Goal: Transaction & Acquisition: Download file/media

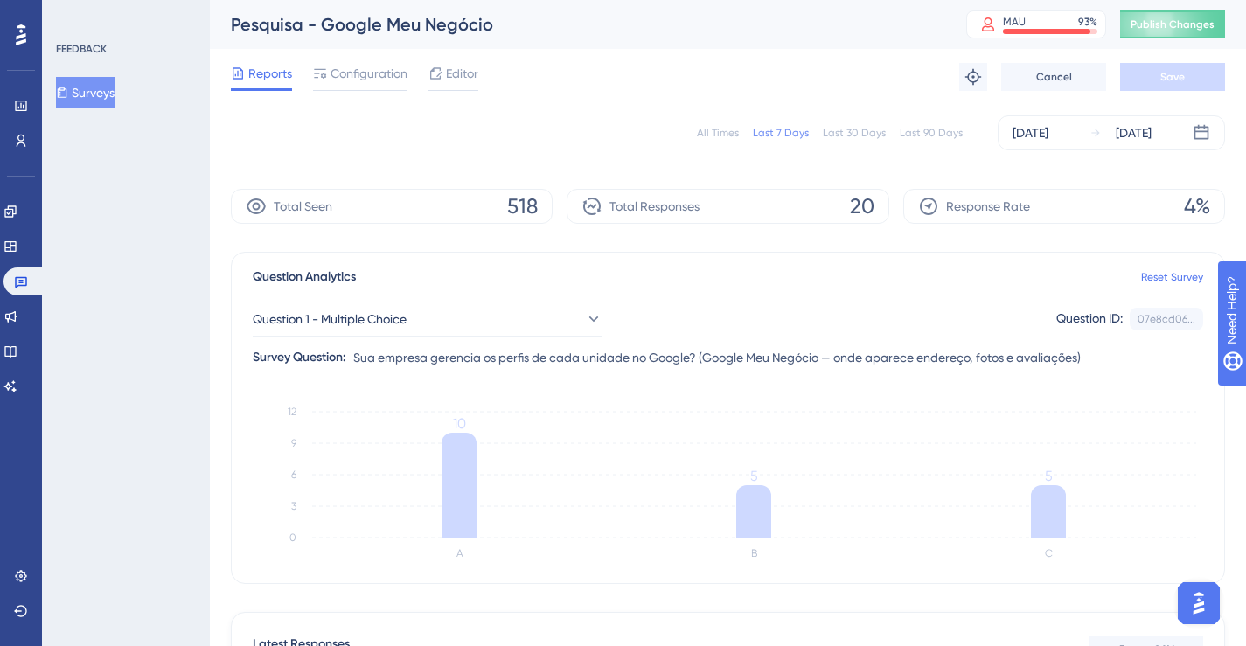
click at [721, 129] on div "All Times" at bounding box center [718, 133] width 42 height 14
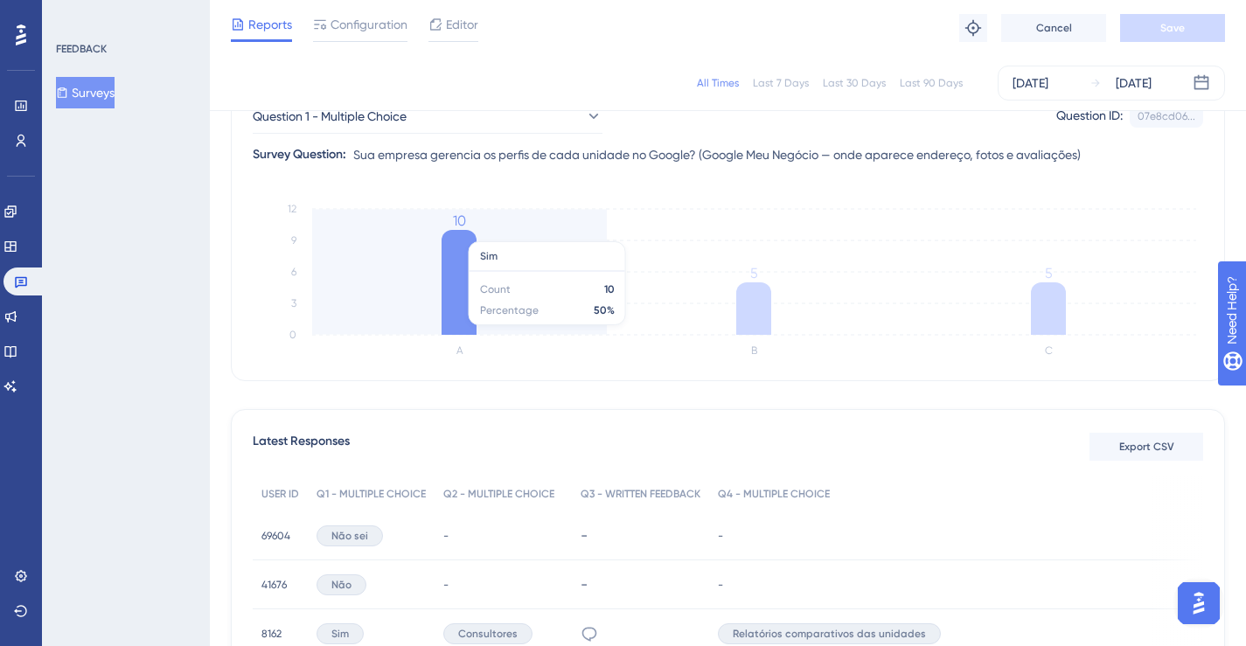
scroll to position [293, 0]
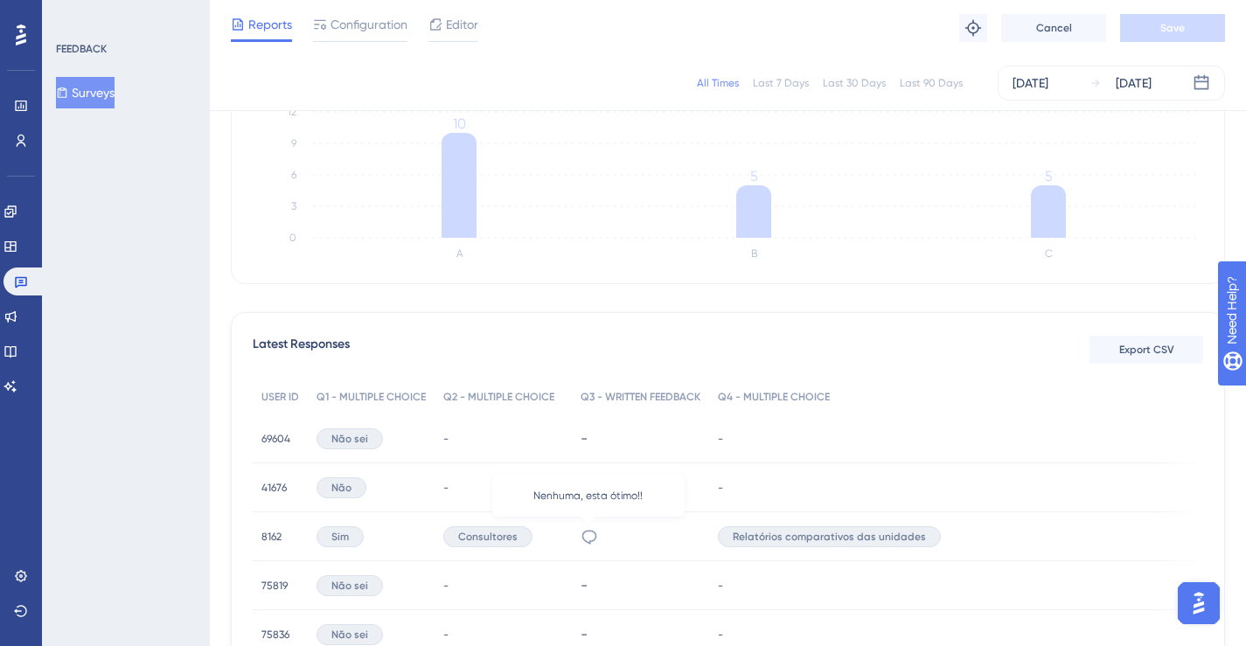
click at [590, 537] on icon at bounding box center [589, 536] width 17 height 17
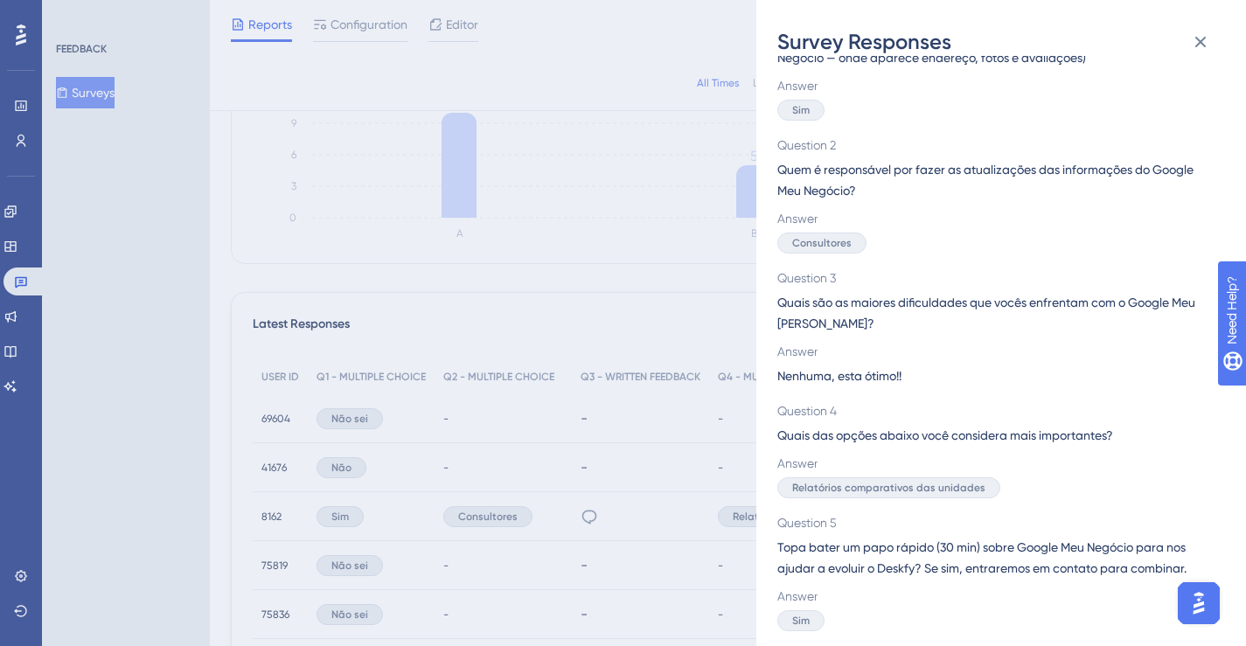
scroll to position [314, 0]
click at [590, 399] on div "Survey Responses 8162 Question 1 Sua empresa gerencia os perfis de cada unidade…" at bounding box center [623, 323] width 1246 height 646
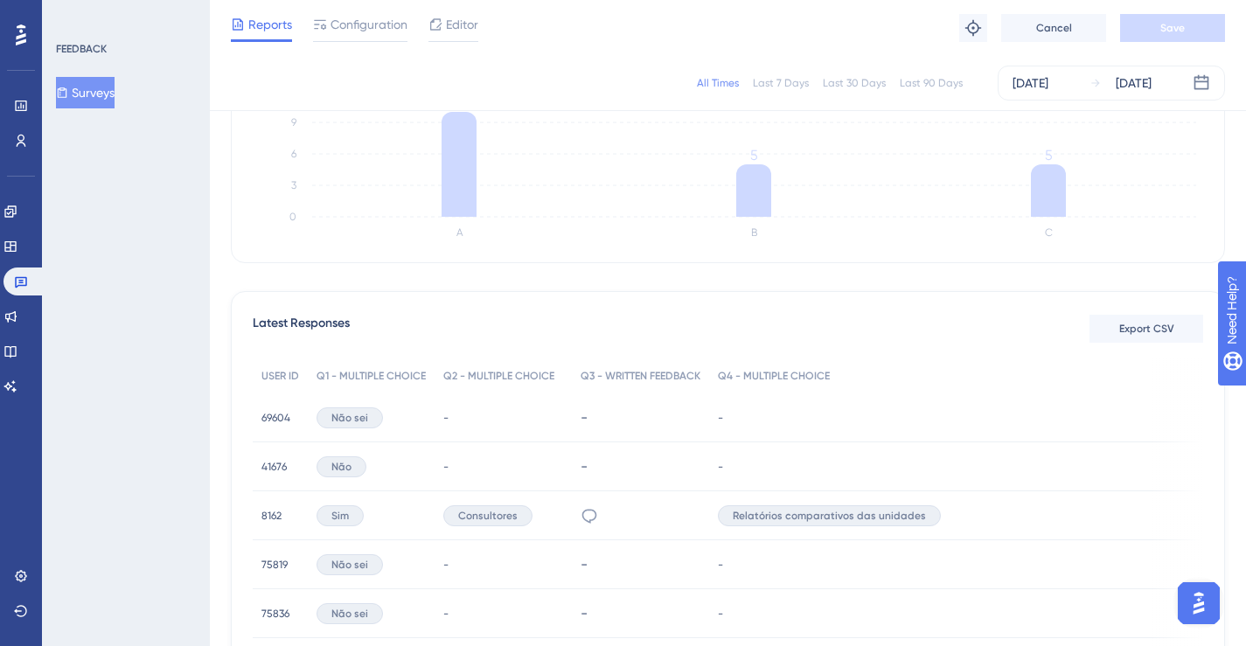
click at [268, 518] on span "8162" at bounding box center [271, 516] width 20 height 14
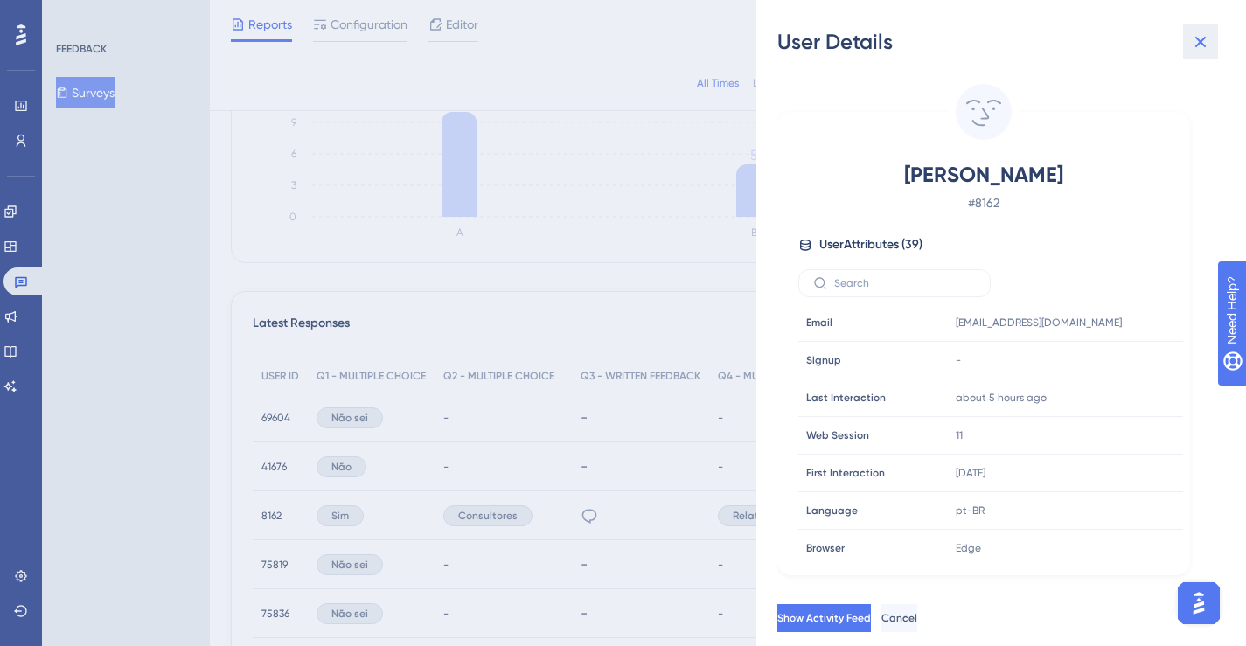
click at [1194, 36] on icon at bounding box center [1200, 41] width 21 height 21
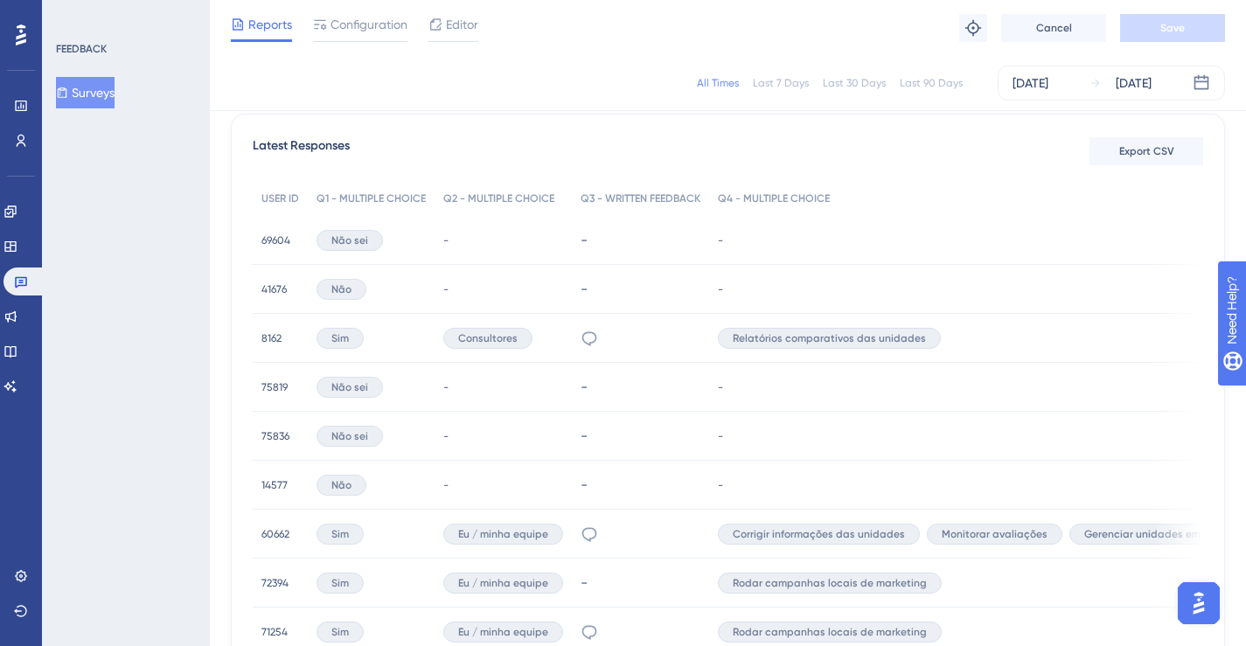
scroll to position [497, 0]
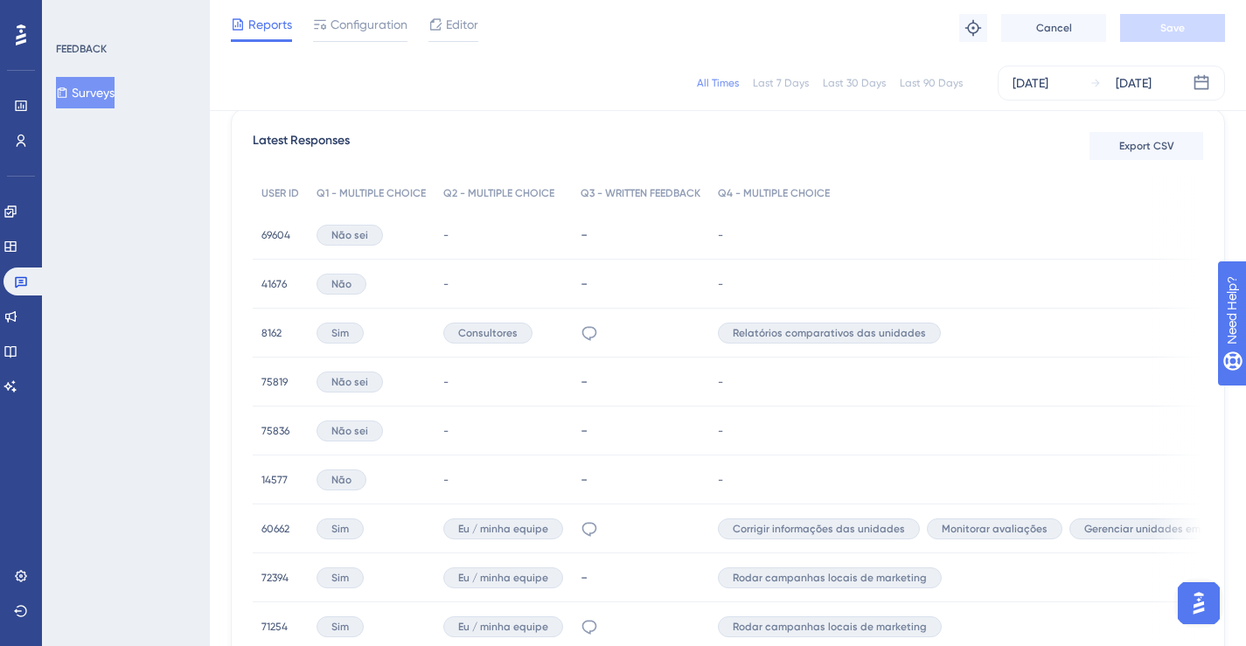
click at [791, 332] on span "Relatórios comparativos das unidades" at bounding box center [829, 333] width 193 height 14
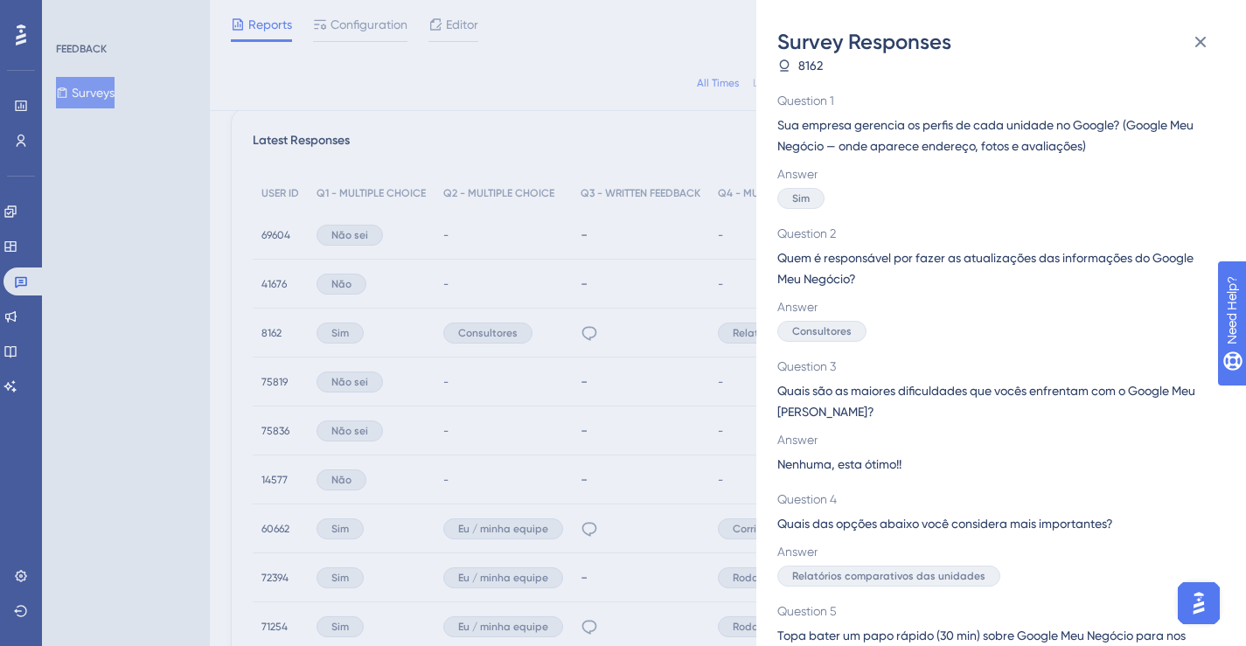
scroll to position [22, 0]
click at [675, 439] on div "Survey Responses 8162 Question 1 Sua empresa gerencia os perfis de cada unidade…" at bounding box center [623, 323] width 1246 height 646
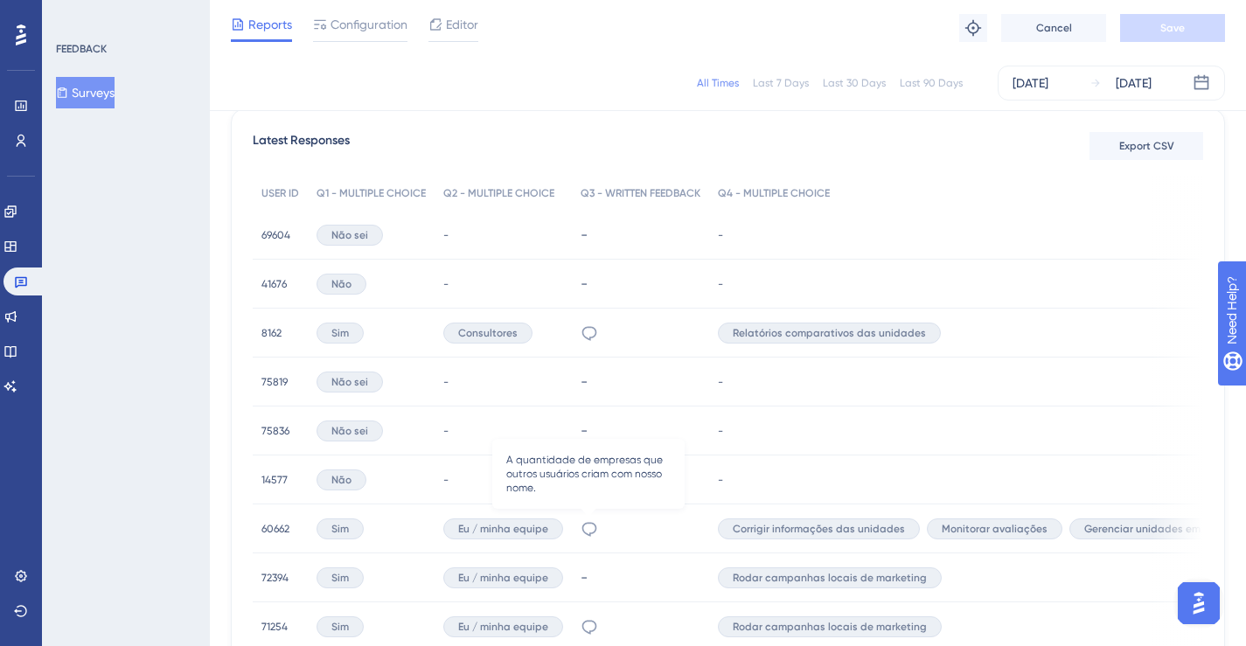
click at [584, 526] on icon at bounding box center [589, 528] width 17 height 17
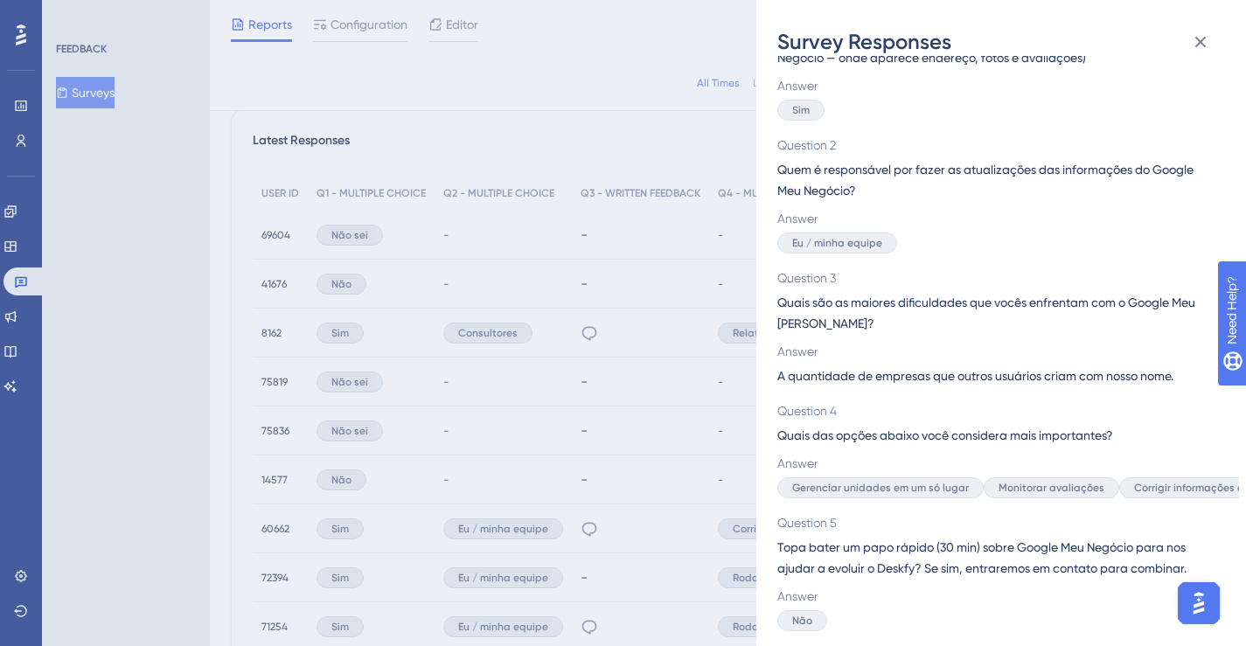
scroll to position [597, 0]
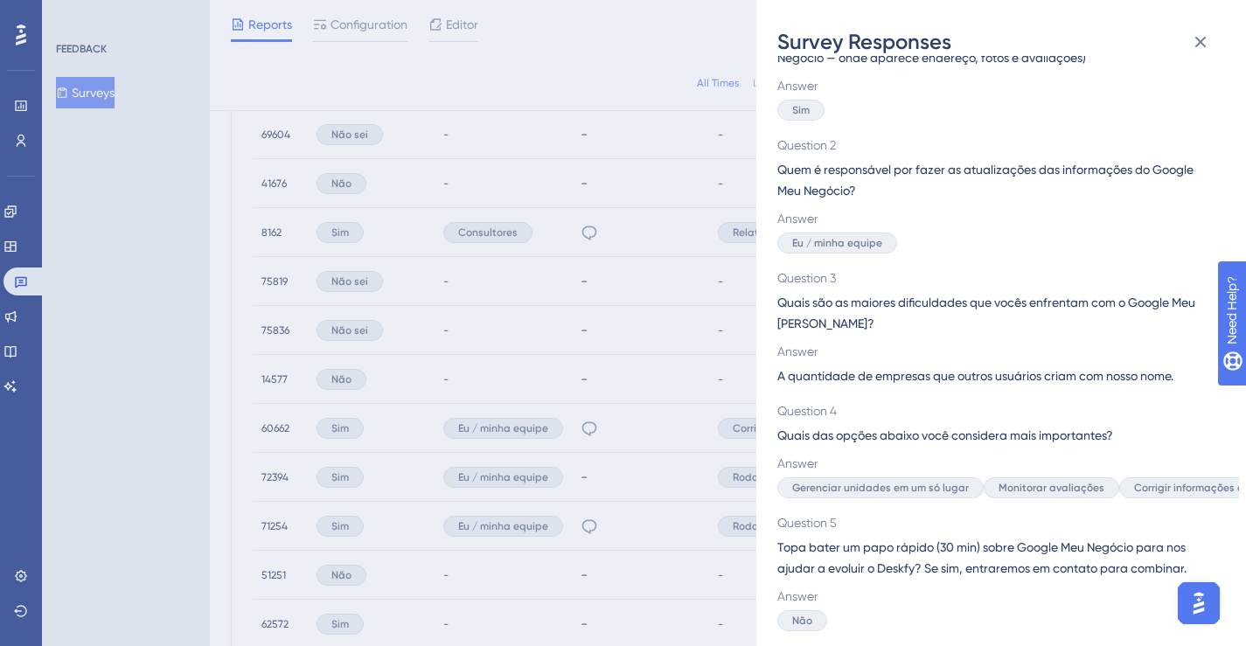
click at [686, 424] on div "Survey Responses 60662 Question 1 Sua empresa gerencia os perfis de cada unidad…" at bounding box center [623, 323] width 1246 height 646
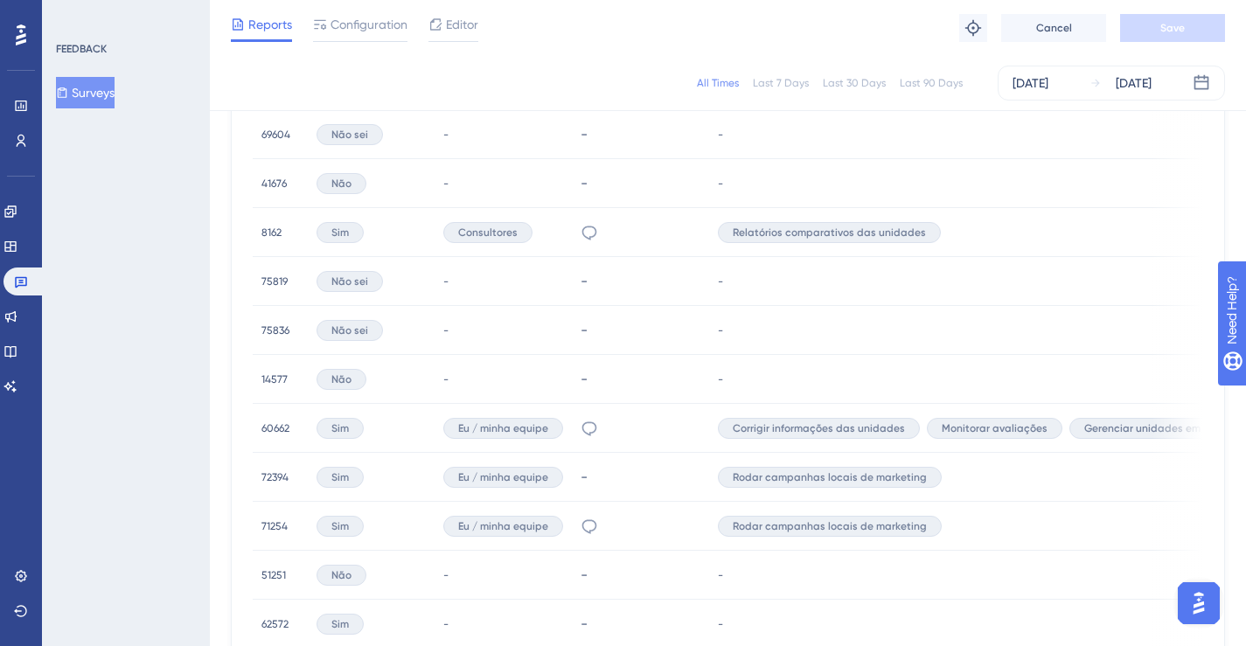
click at [275, 428] on span "60662" at bounding box center [275, 428] width 28 height 14
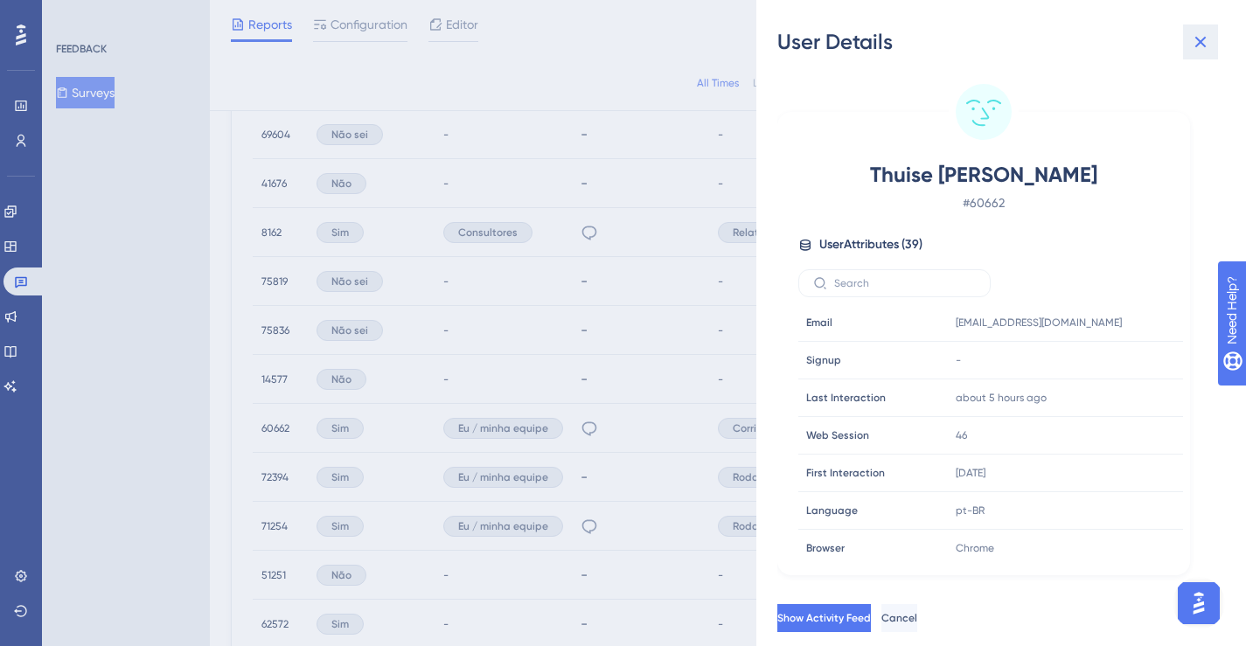
click at [1194, 52] on icon at bounding box center [1200, 41] width 21 height 21
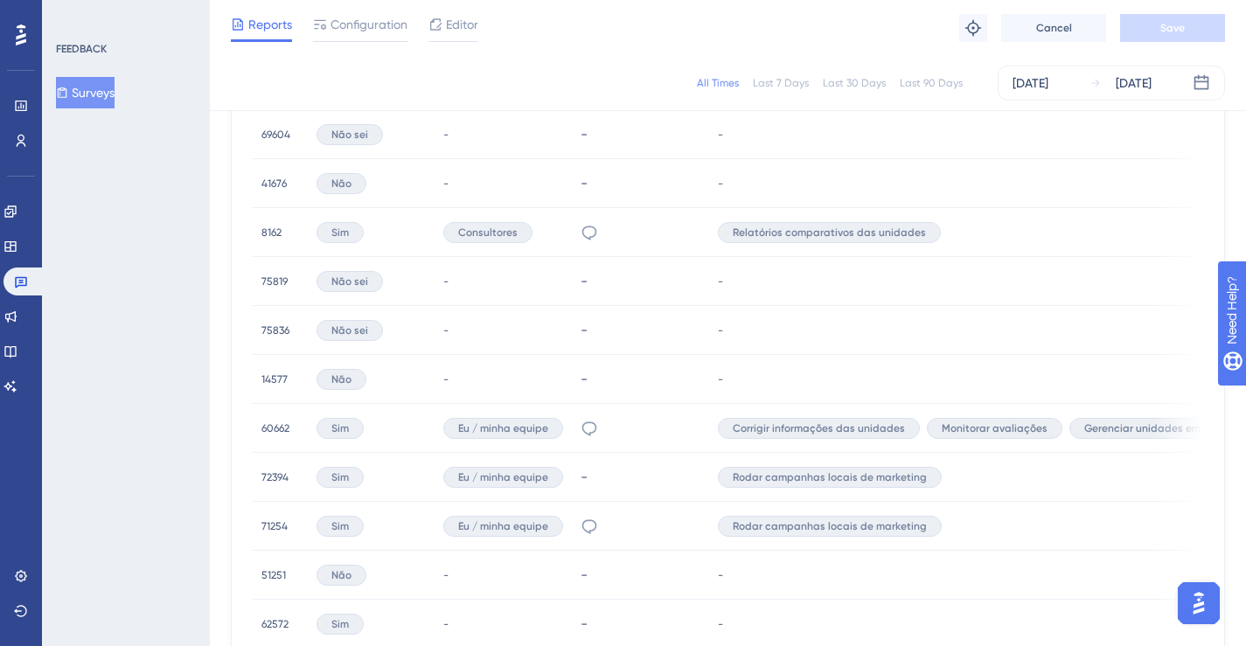
click at [594, 477] on div "-" at bounding box center [641, 477] width 120 height 17
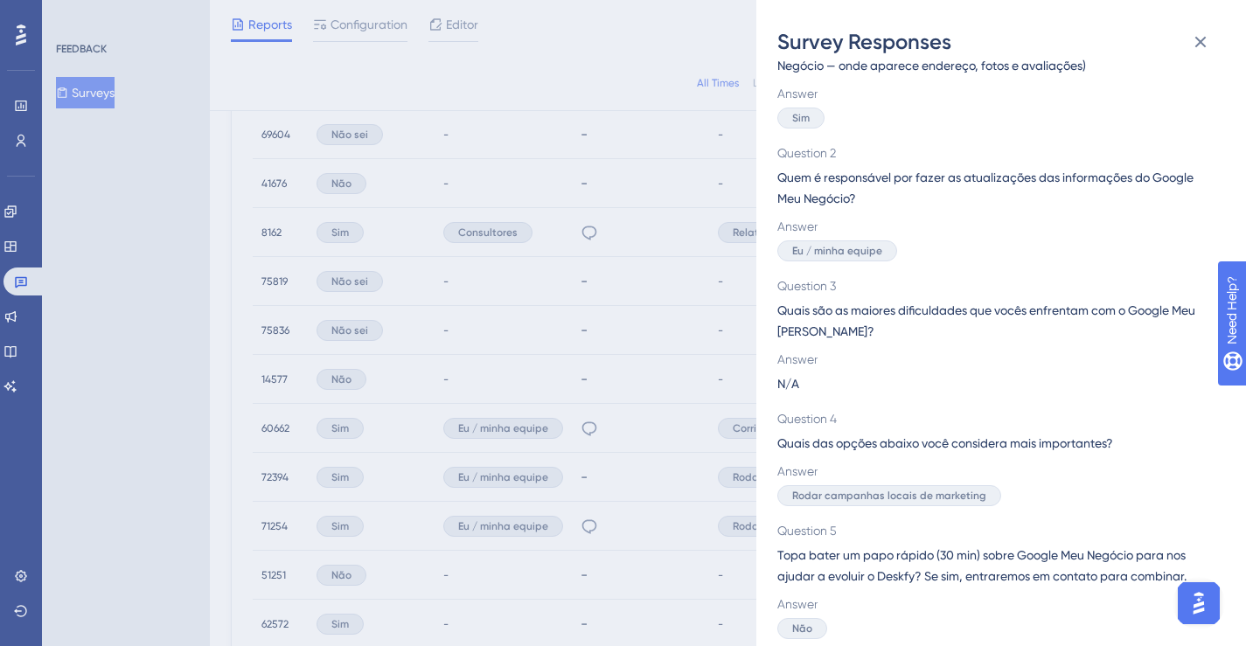
scroll to position [110, 0]
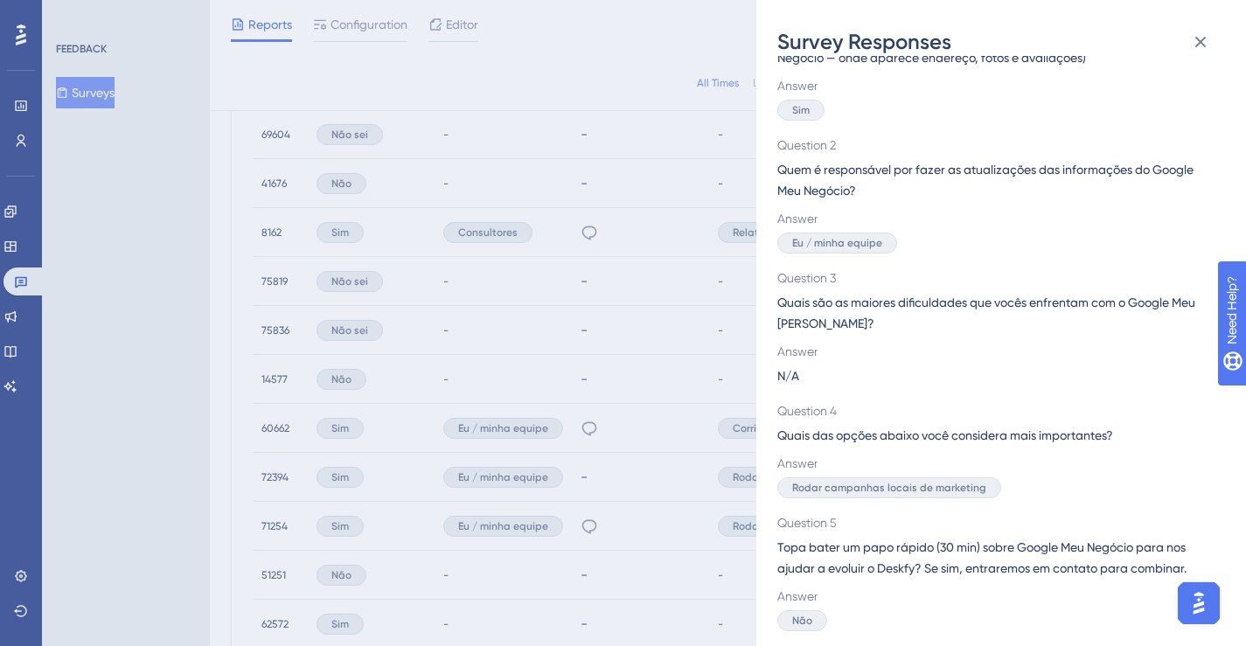
click at [655, 499] on div "Survey Responses 72394 Question 1 Sua empresa gerencia os perfis de cada unidad…" at bounding box center [623, 323] width 1246 height 646
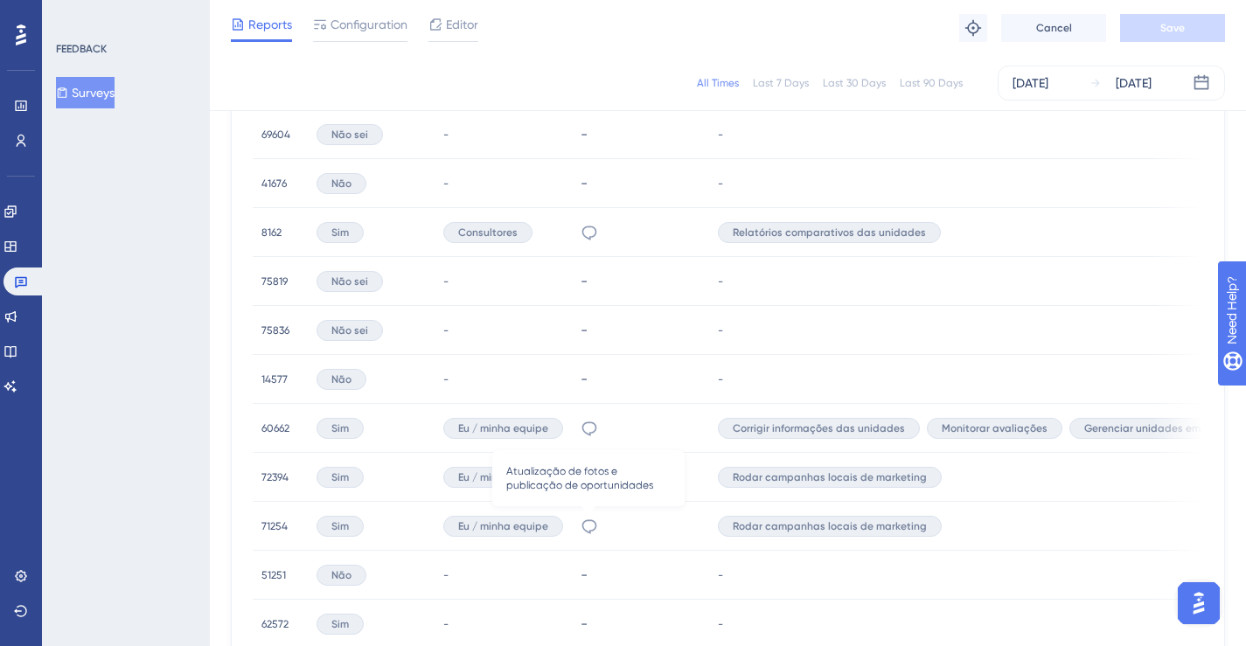
click at [582, 529] on icon at bounding box center [589, 526] width 17 height 17
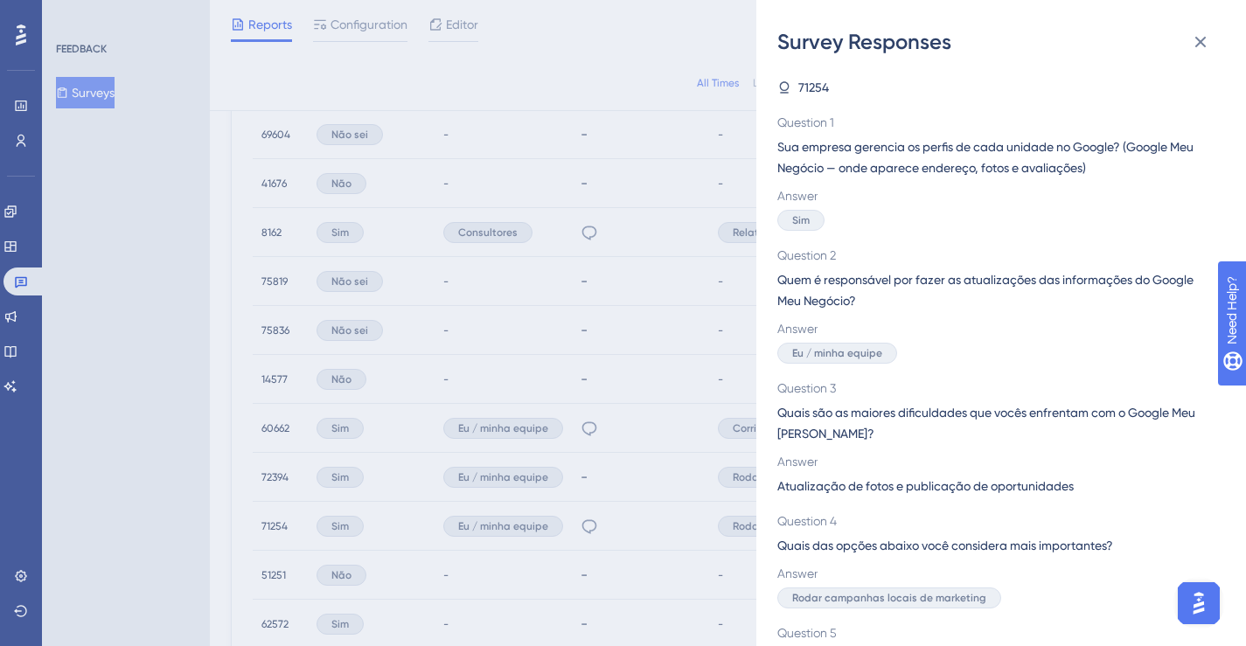
click at [273, 527] on div "Survey Responses 71254 Question 1 Sua empresa gerencia os perfis de cada unidad…" at bounding box center [623, 323] width 1246 height 646
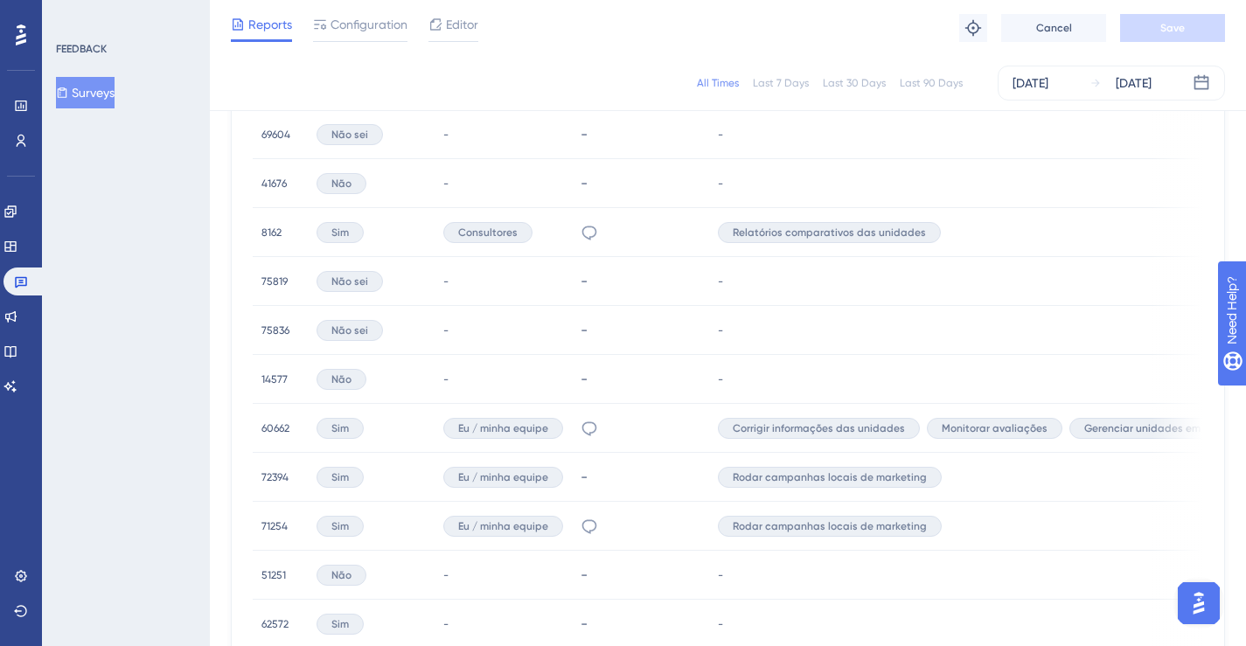
click at [275, 528] on span "71254" at bounding box center [274, 526] width 26 height 14
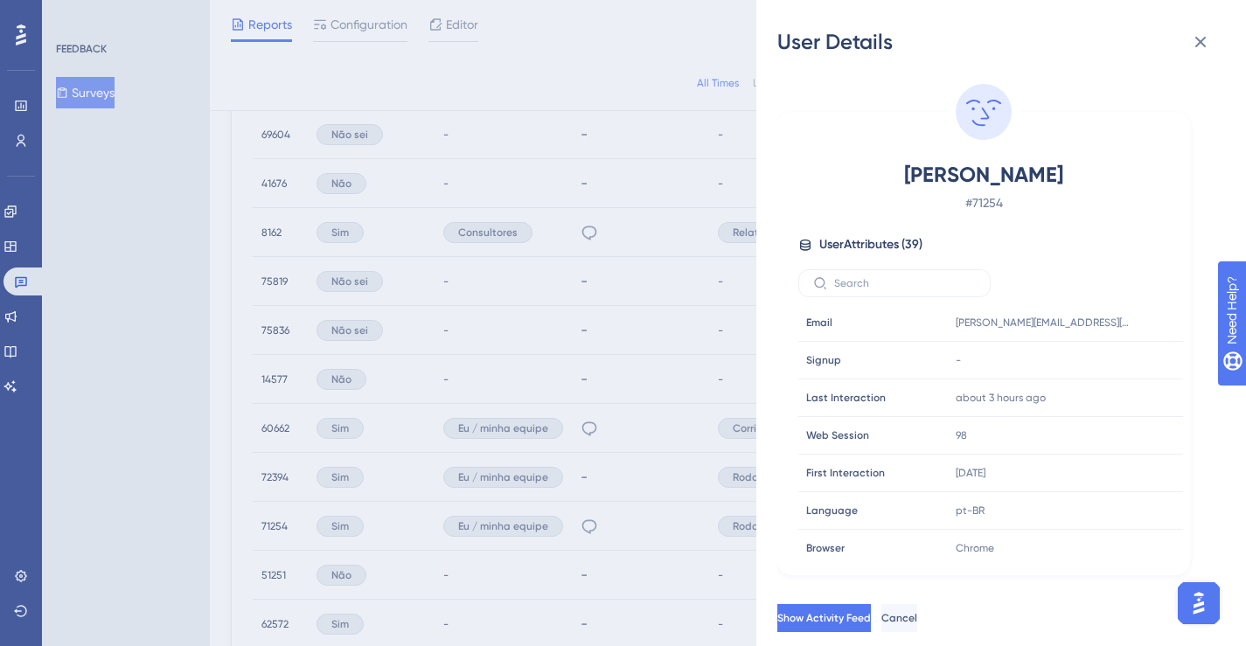
click at [595, 527] on div "User Details [PERSON_NAME] # 71254 User Attributes ( 39 ) Email Email [PERSON_N…" at bounding box center [623, 323] width 1246 height 646
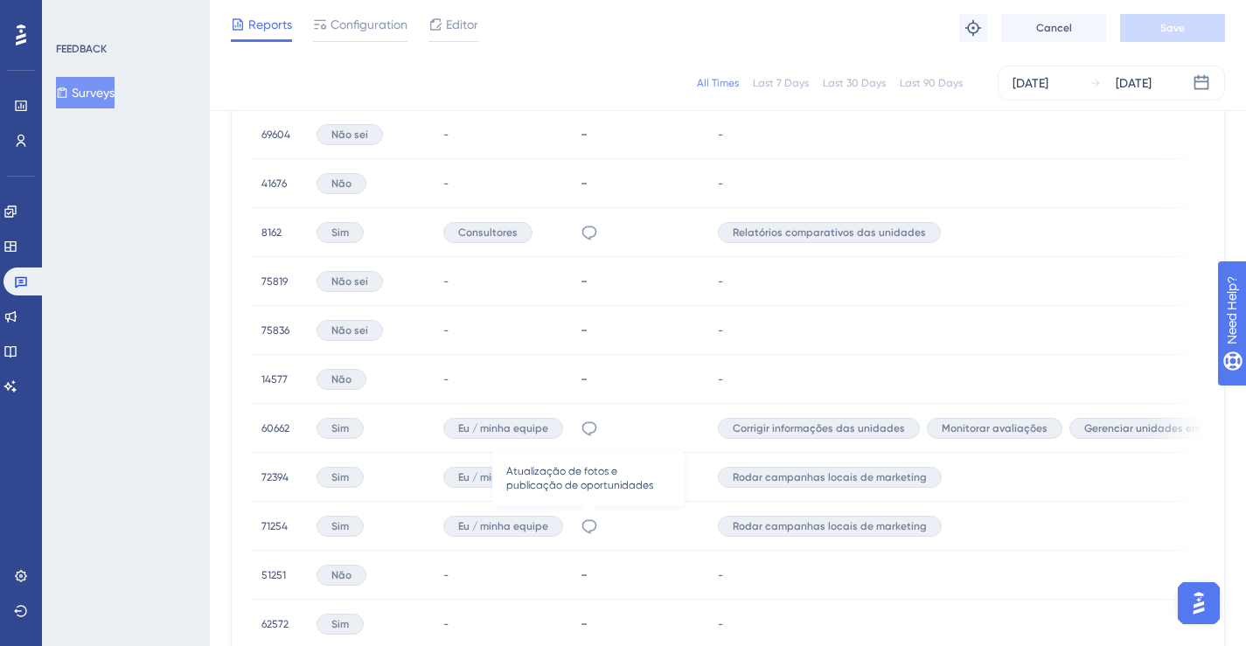
click at [581, 528] on icon at bounding box center [589, 526] width 17 height 17
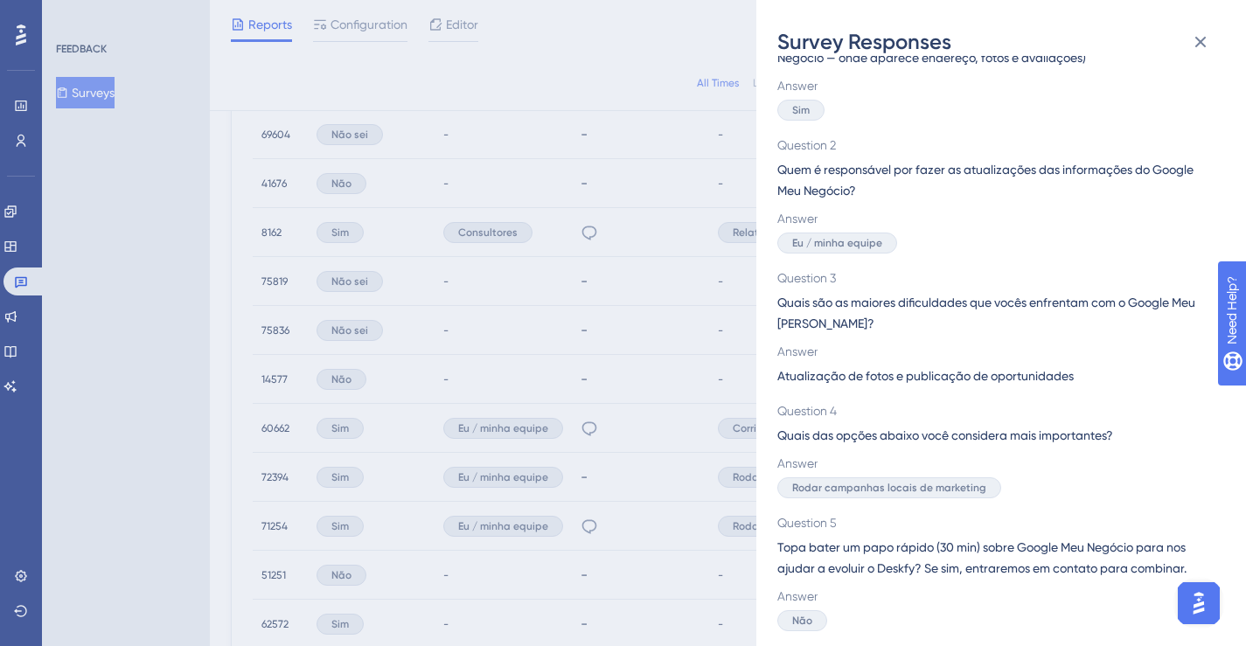
click at [546, 511] on div "Survey Responses 71254 Question 1 Sua empresa gerencia os perfis de cada unidad…" at bounding box center [623, 323] width 1246 height 646
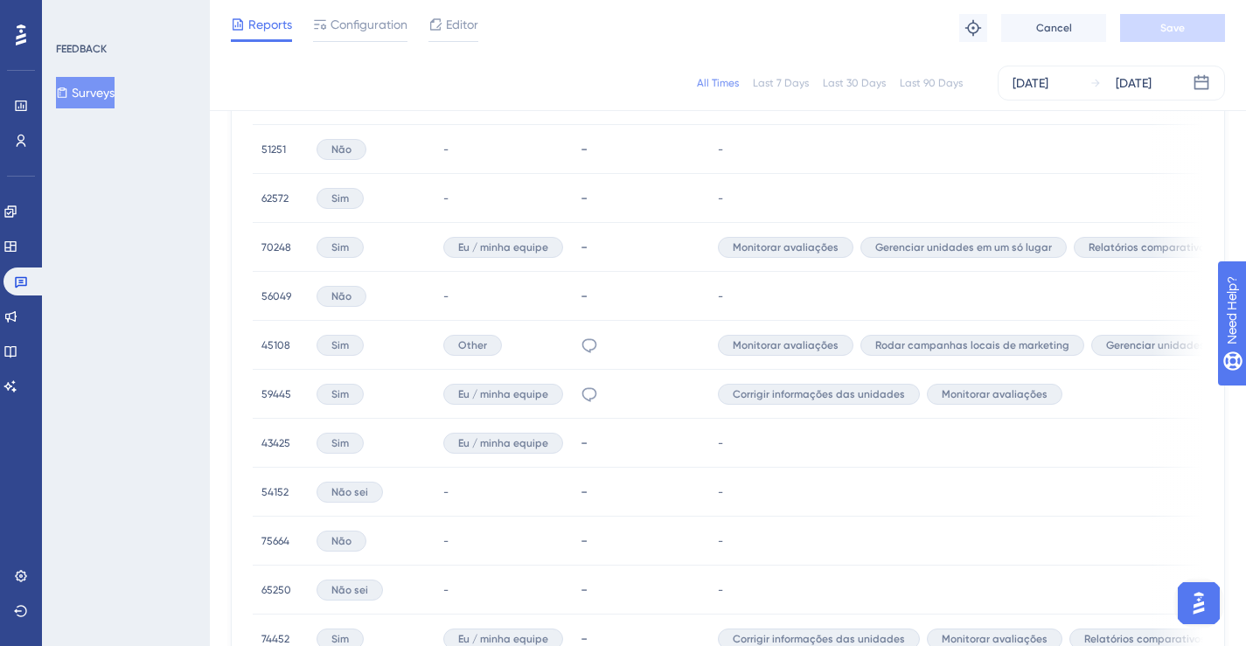
scroll to position [1180, 0]
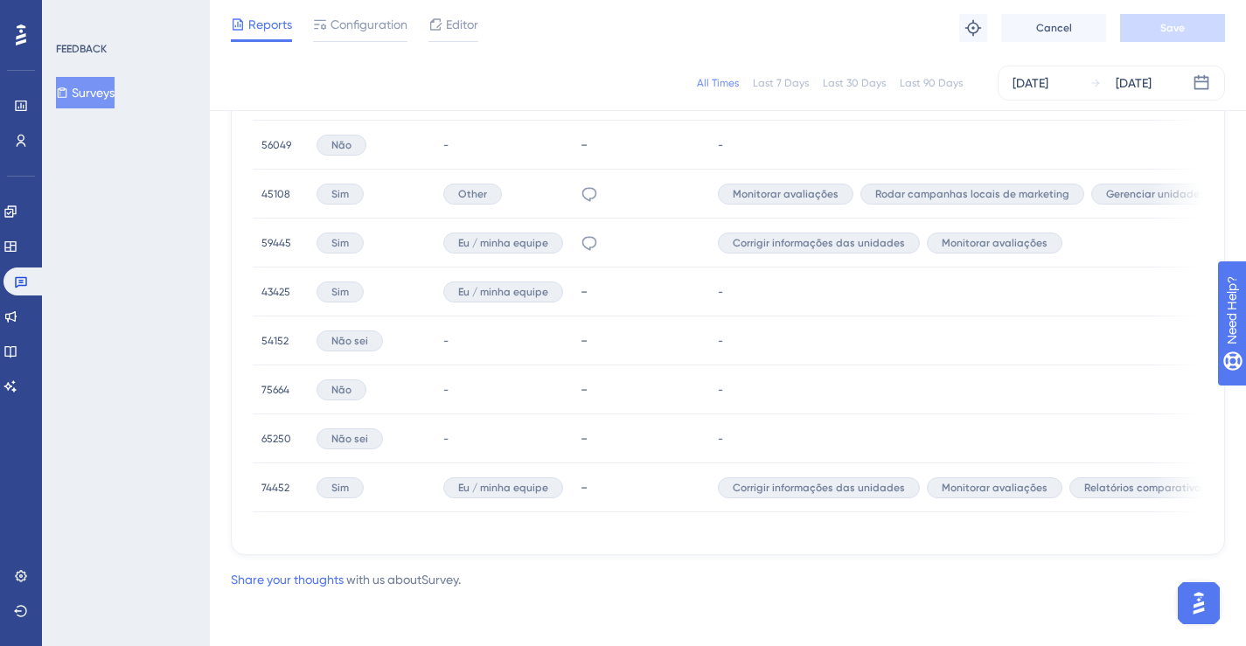
click at [582, 482] on div "-" at bounding box center [641, 487] width 120 height 17
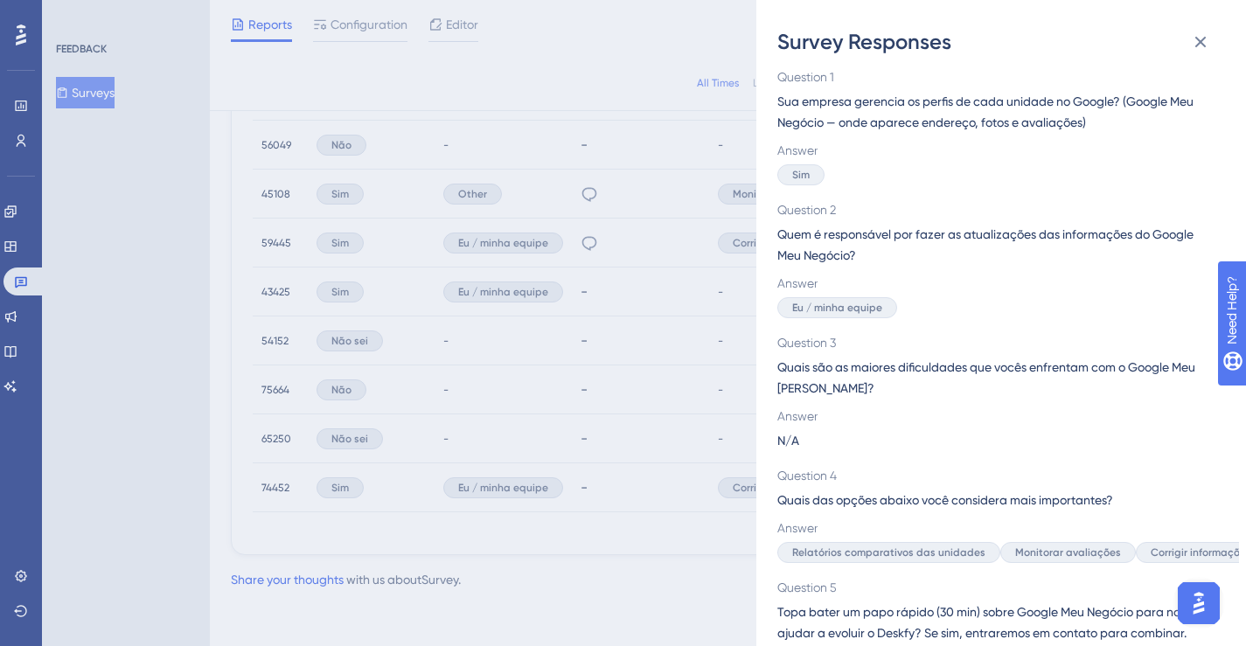
scroll to position [110, 0]
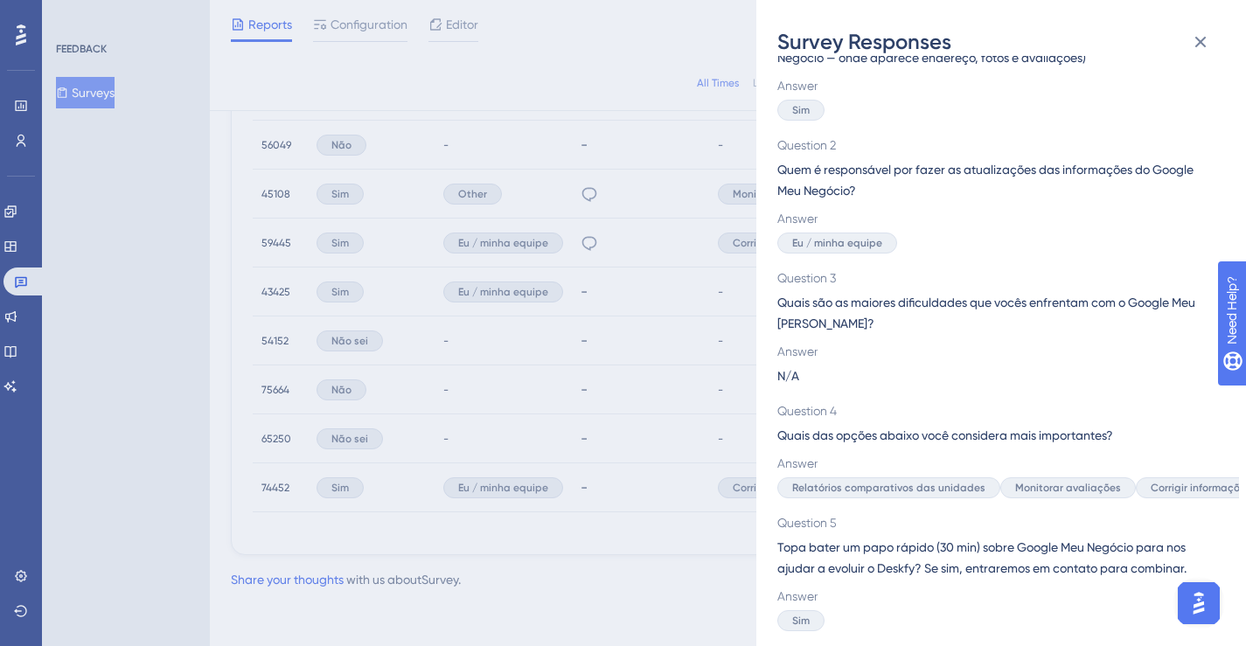
drag, startPoint x: 622, startPoint y: 546, endPoint x: 613, endPoint y: 541, distance: 11.0
click at [622, 546] on div "Survey Responses 74452 Question 1 Sua empresa gerencia os perfis de cada unidad…" at bounding box center [623, 323] width 1246 height 646
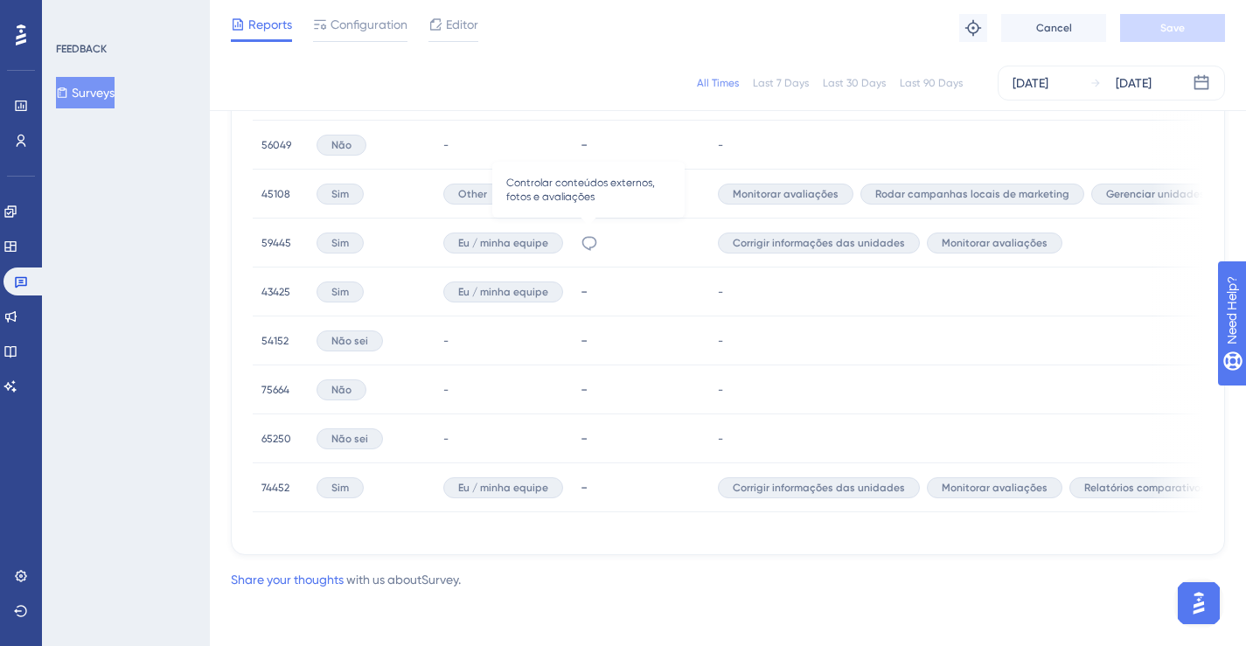
click at [588, 234] on icon at bounding box center [589, 242] width 17 height 17
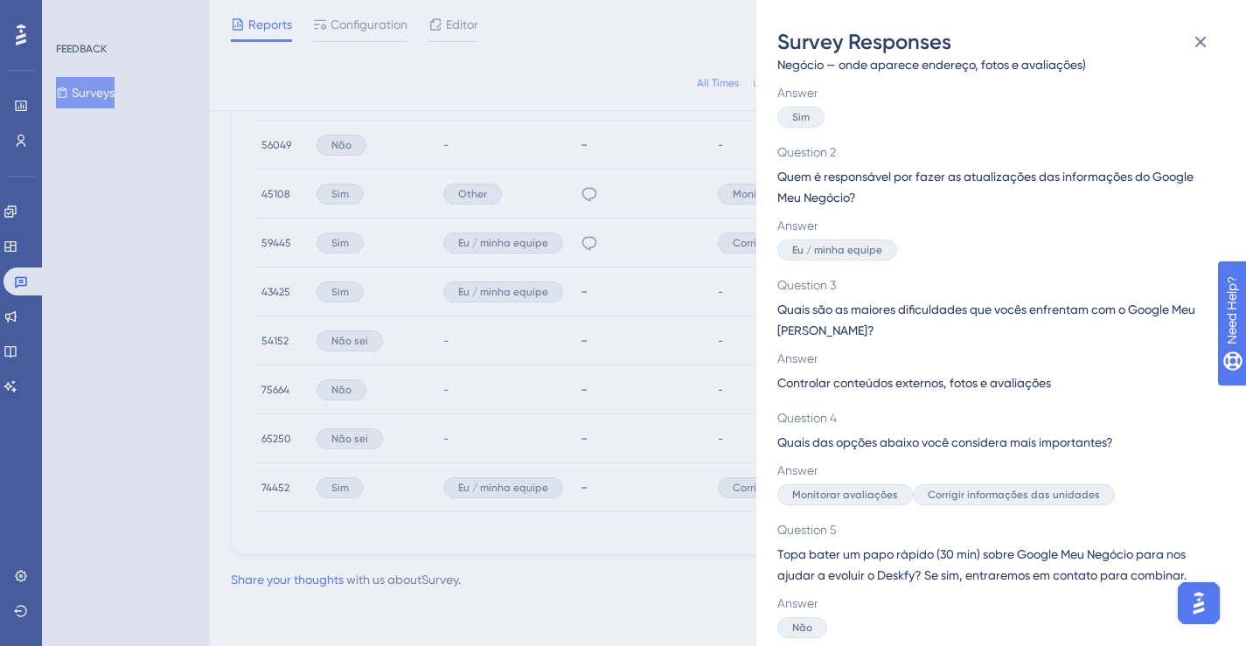
scroll to position [110, 0]
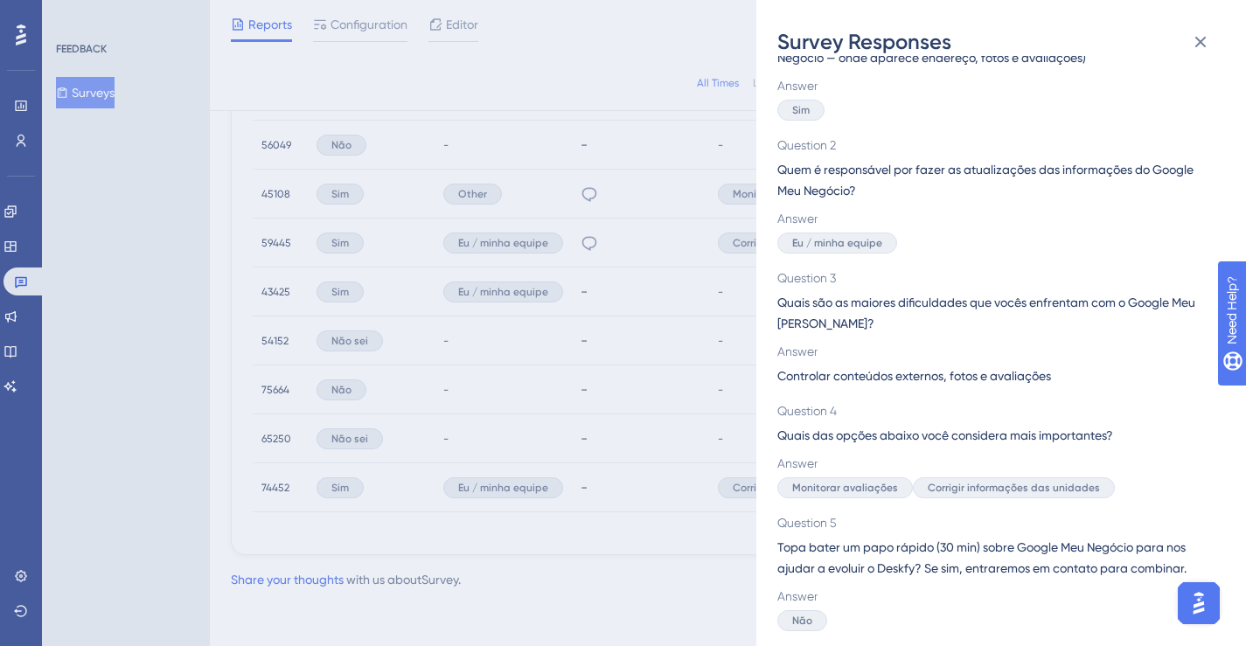
click at [657, 357] on div "Survey Responses 59445 Question 1 Sua empresa gerencia os perfis de cada unidad…" at bounding box center [623, 323] width 1246 height 646
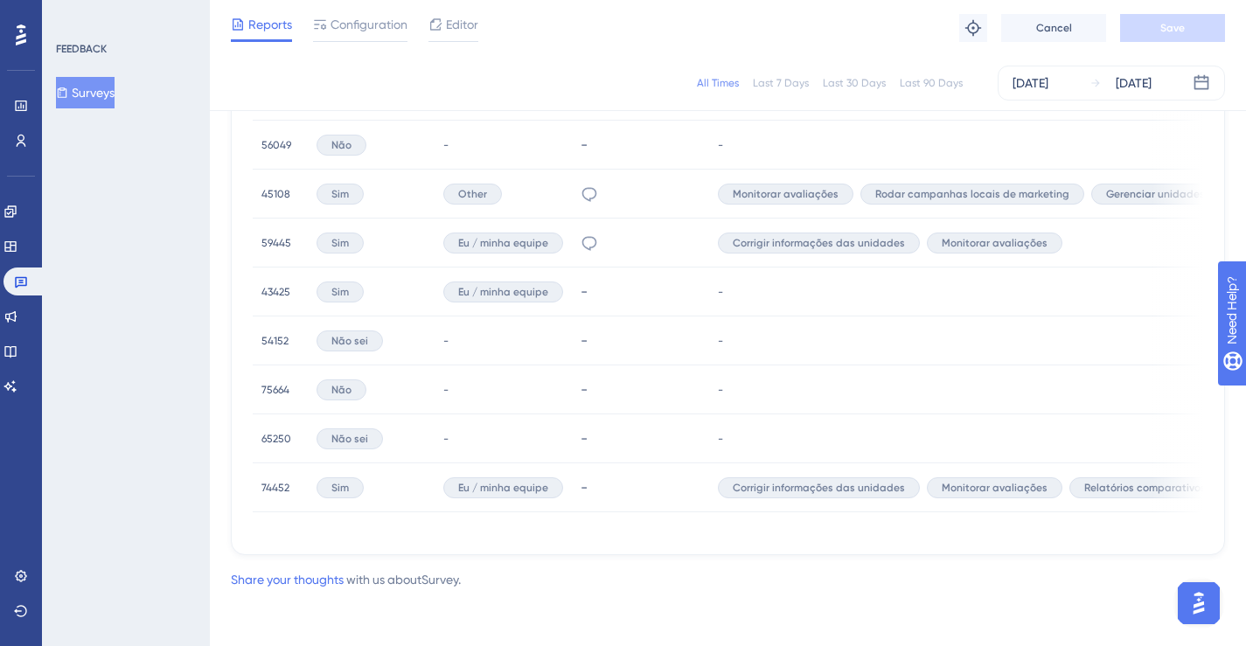
click at [584, 283] on div "-" at bounding box center [641, 291] width 120 height 17
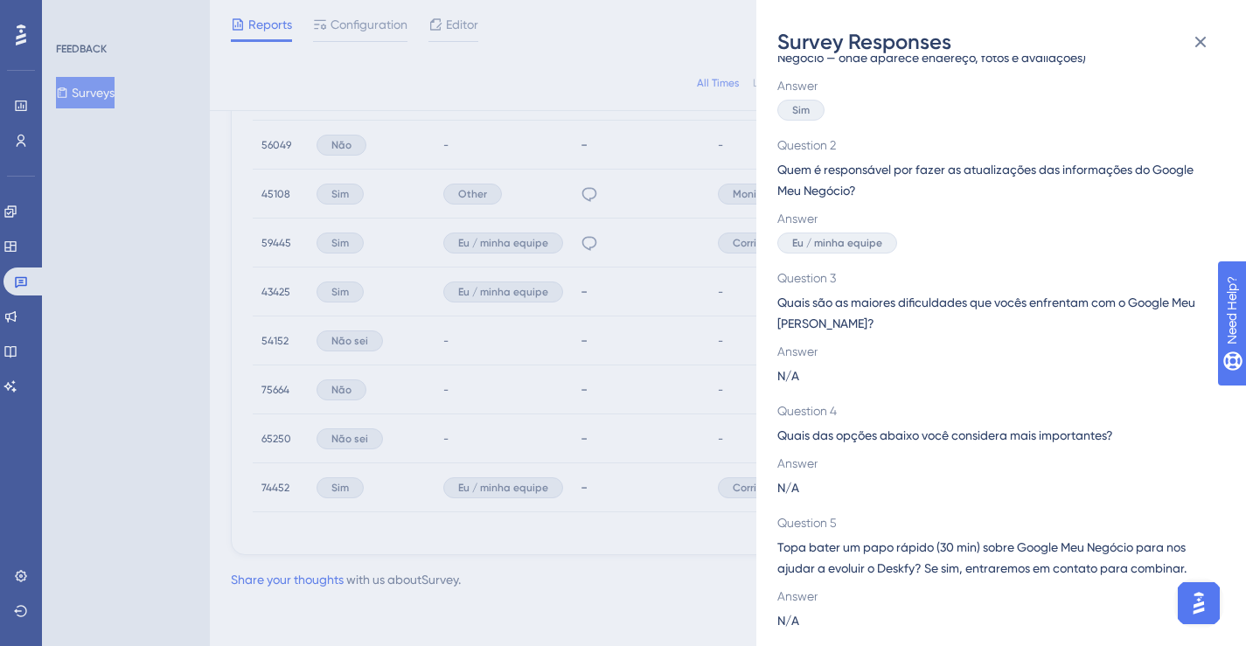
click at [638, 358] on div "Survey Responses 43425 Question 1 Sua empresa gerencia os perfis de cada unidad…" at bounding box center [623, 323] width 1246 height 646
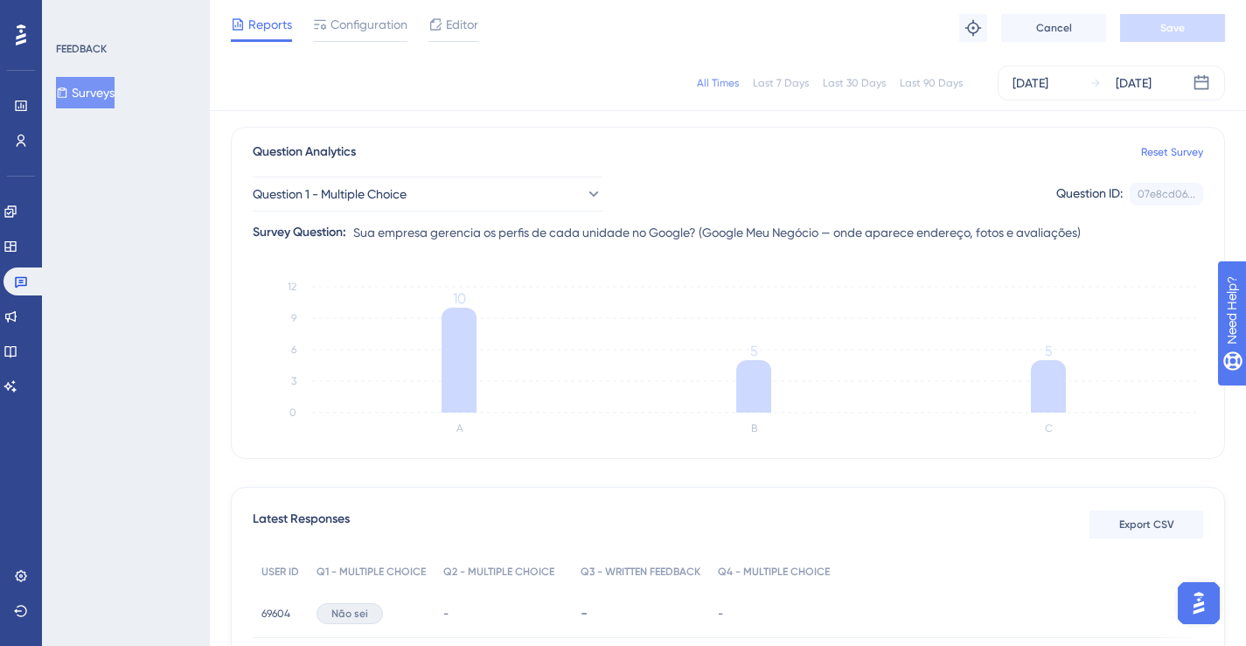
scroll to position [0, 0]
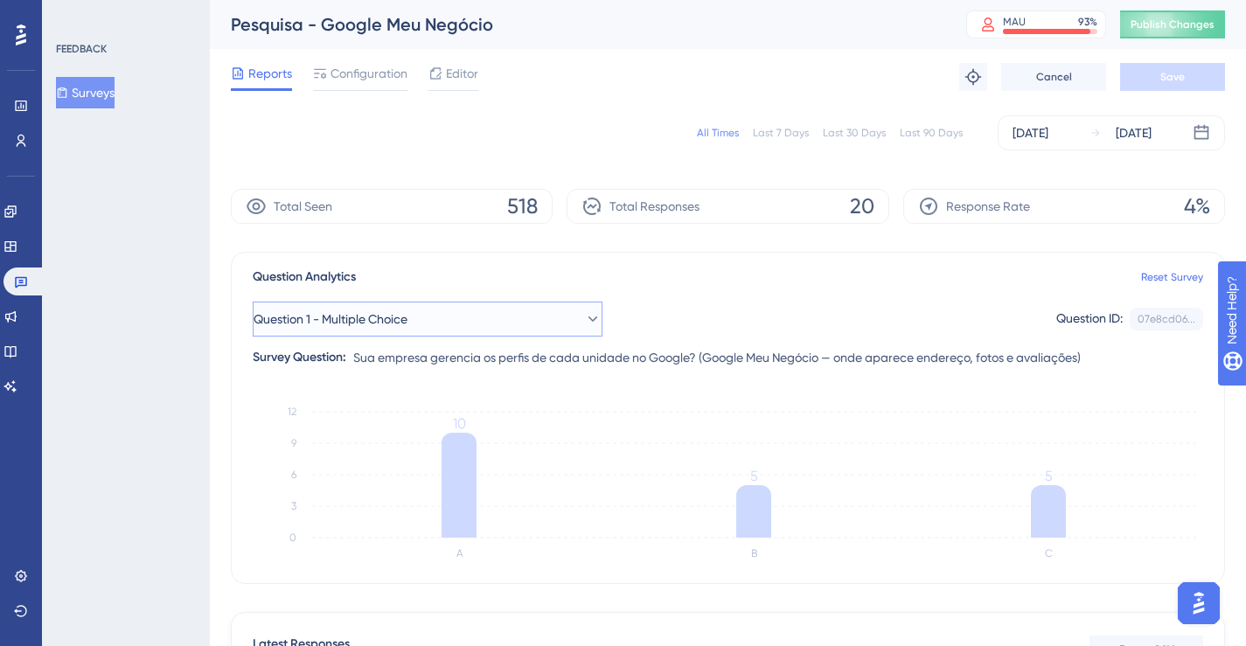
click at [430, 323] on button "Question 1 - Multiple Choice" at bounding box center [428, 319] width 350 height 35
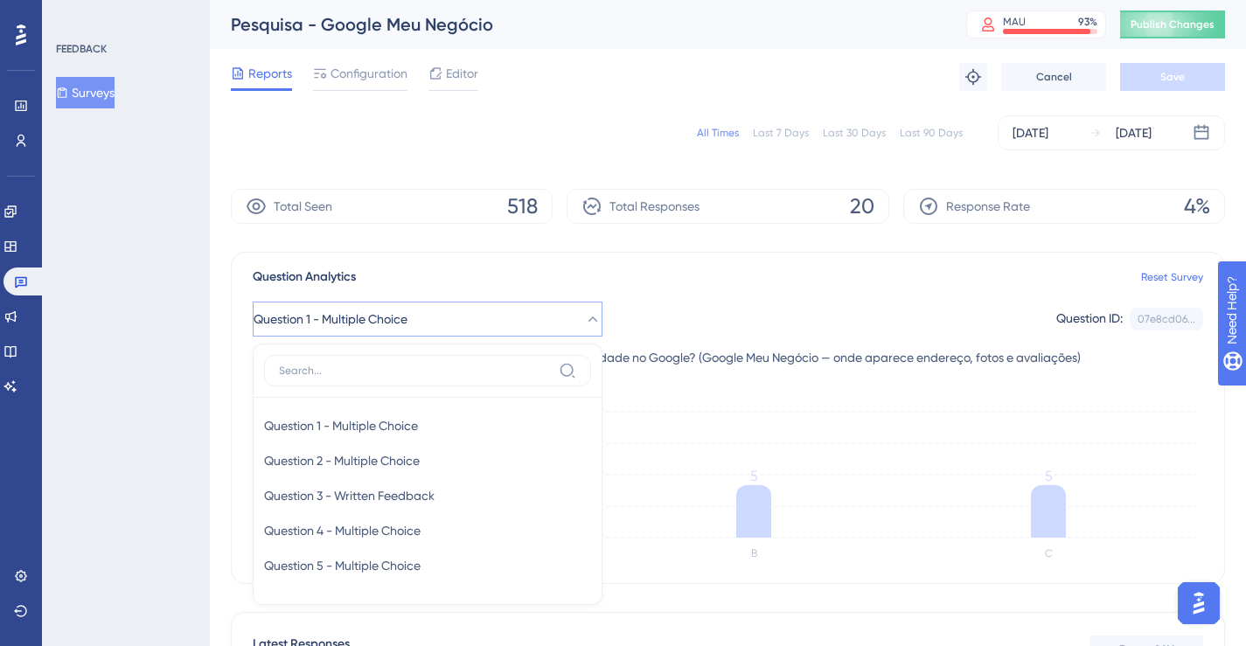
scroll to position [149, 0]
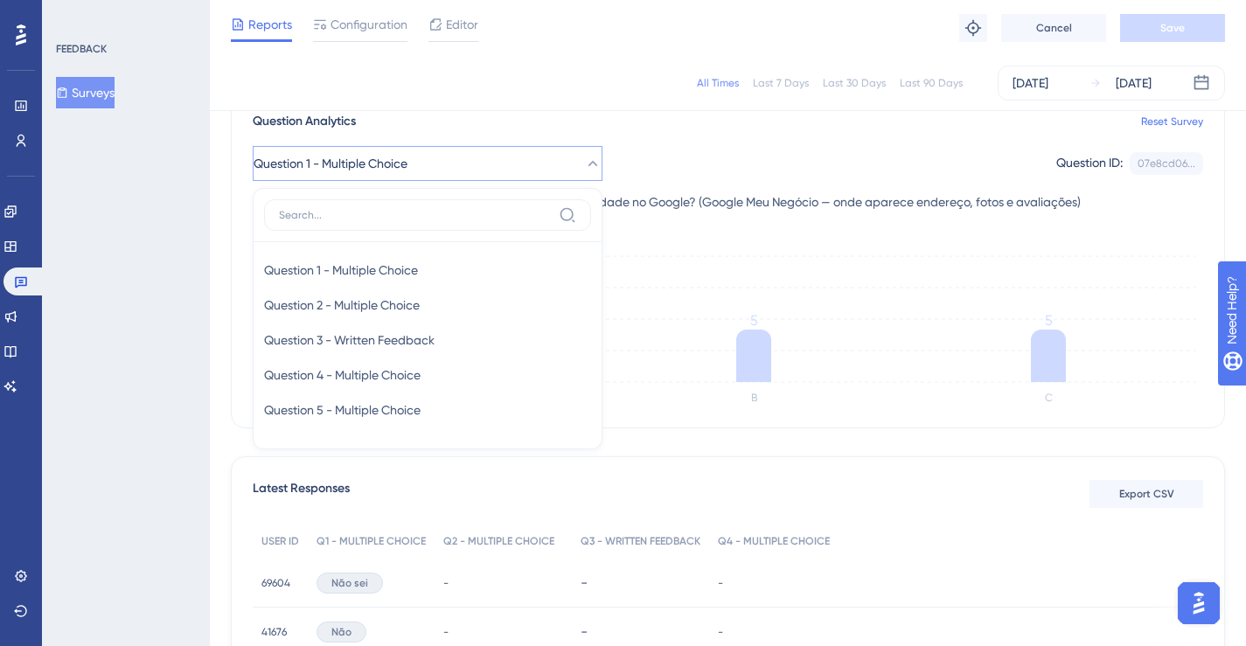
click at [792, 163] on div "Question 1 - Multiple Choice Question 1 - Multiple Choice Question 1 - Multiple…" at bounding box center [728, 163] width 950 height 35
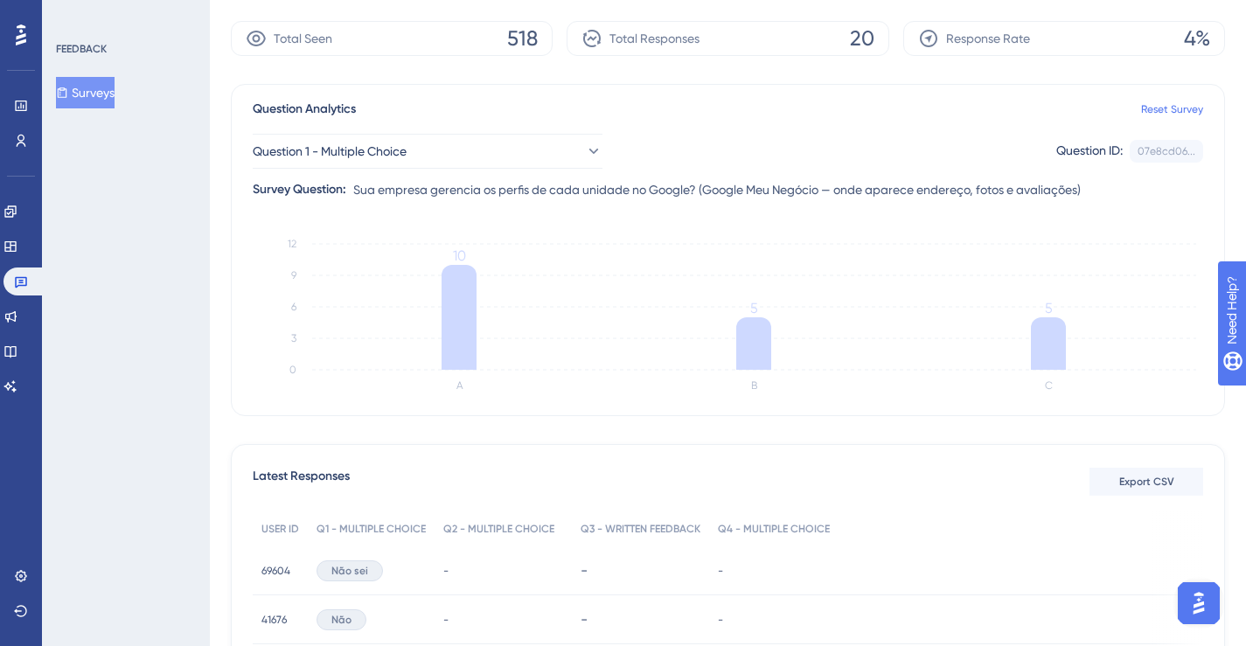
scroll to position [0, 0]
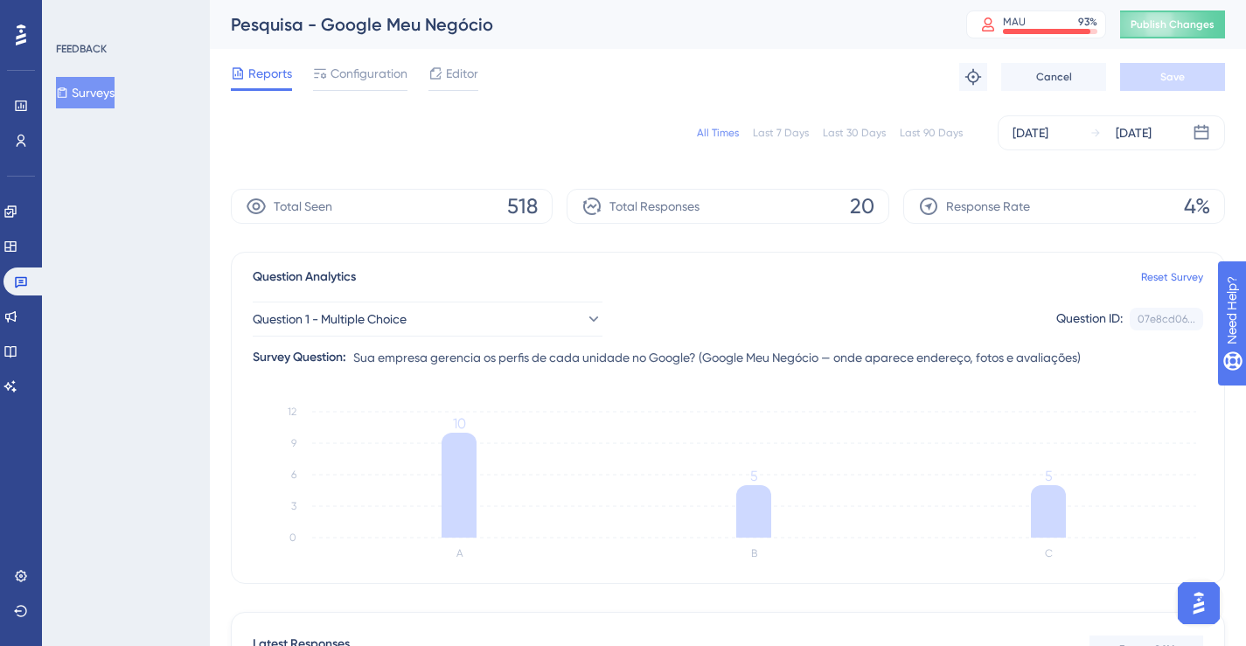
click at [259, 74] on span "Reports" at bounding box center [270, 73] width 44 height 21
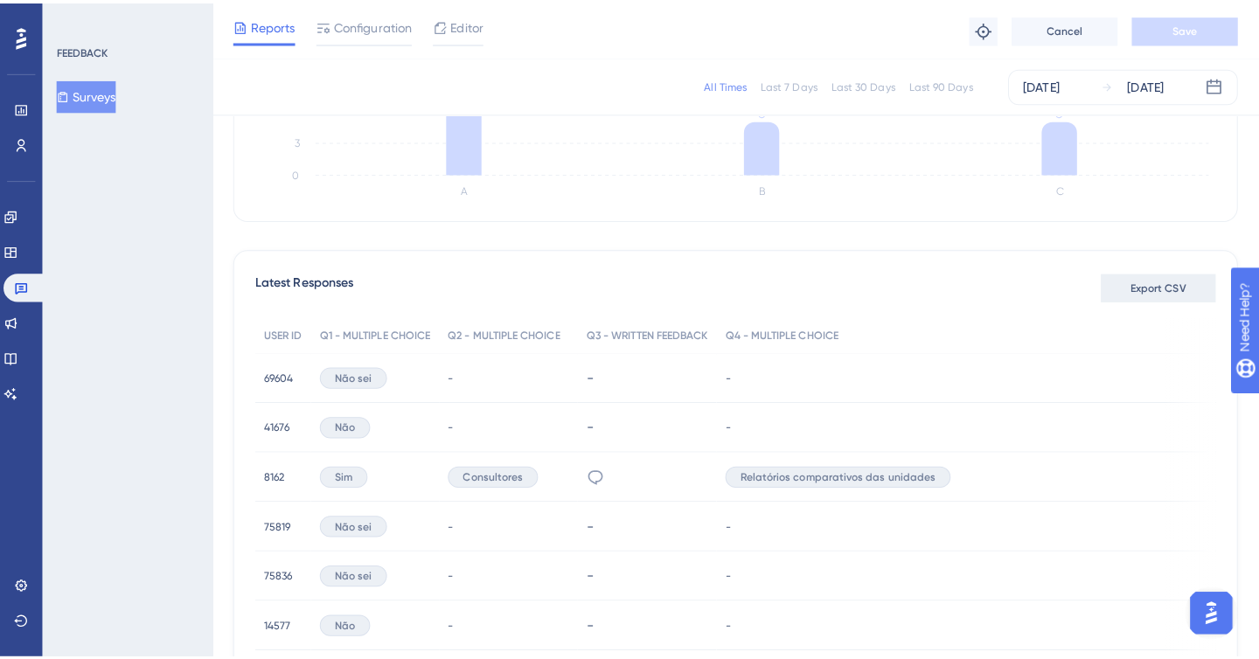
scroll to position [374, 0]
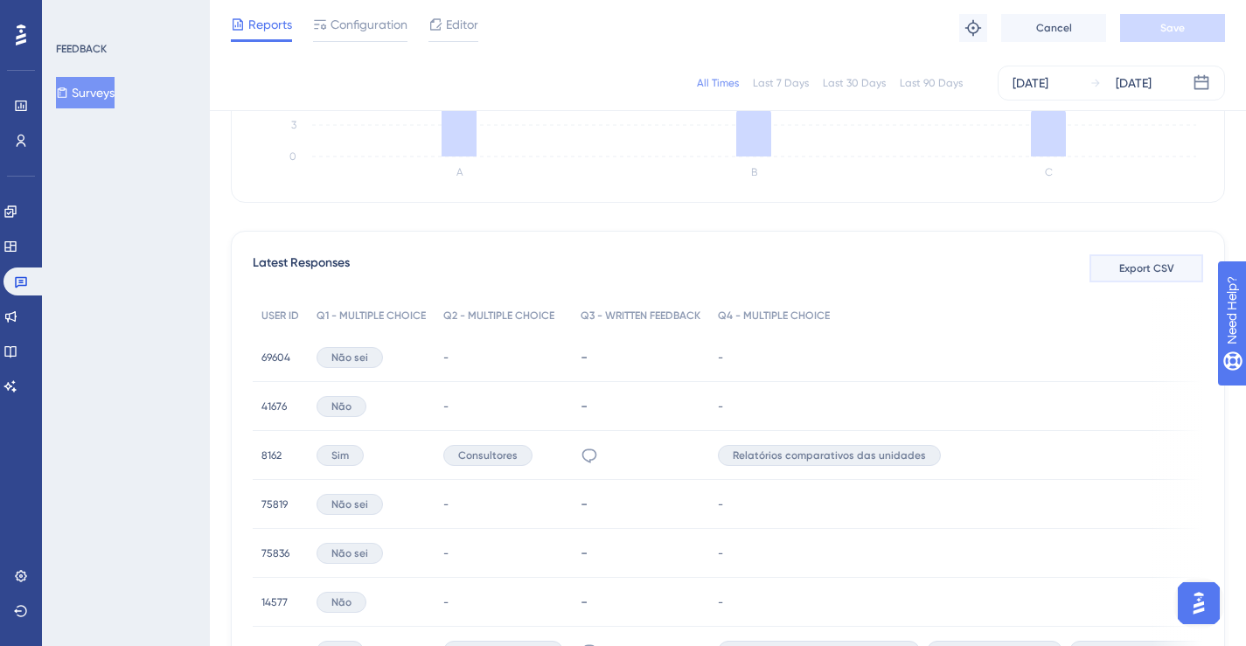
click at [1144, 270] on span "Export CSV" at bounding box center [1146, 268] width 55 height 14
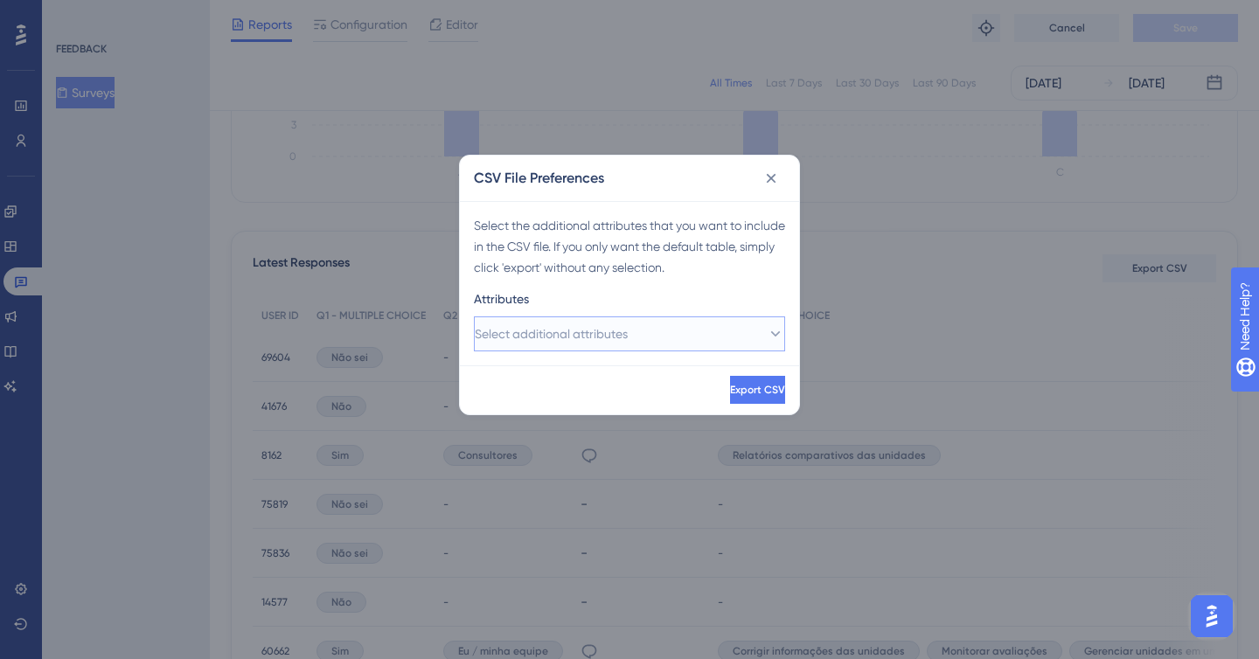
click at [607, 342] on span "Select additional attributes" at bounding box center [551, 333] width 153 height 21
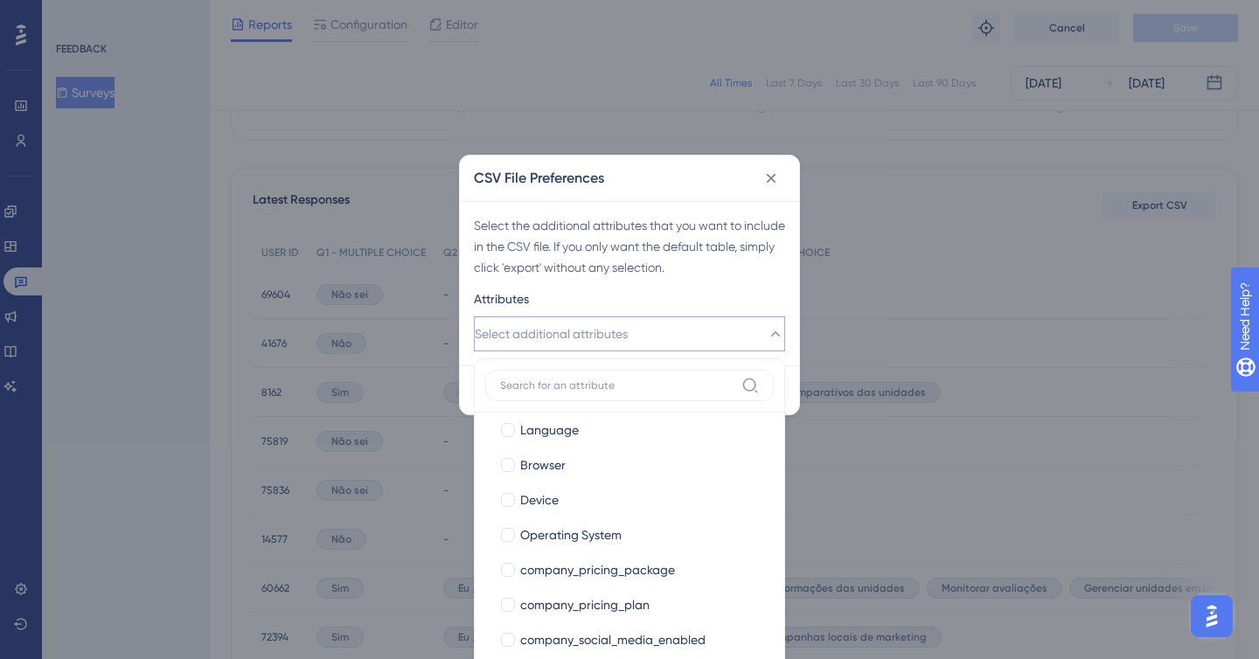
scroll to position [120, 0]
click at [644, 387] on input at bounding box center [617, 386] width 234 height 14
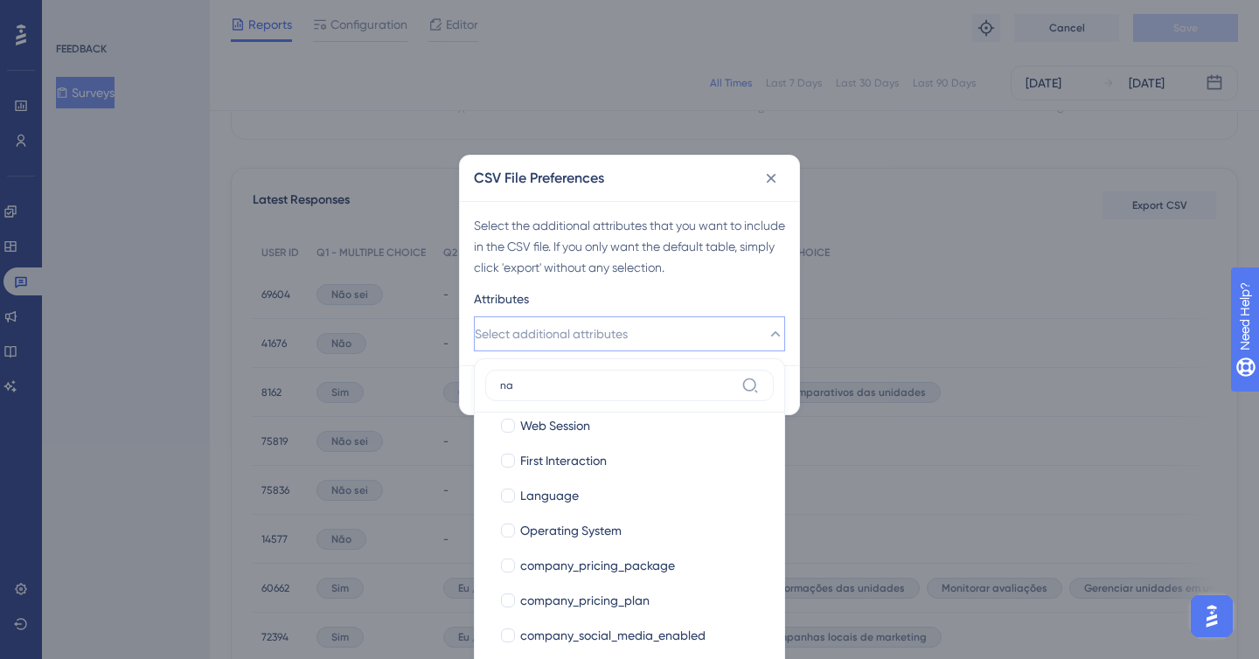
scroll to position [0, 0]
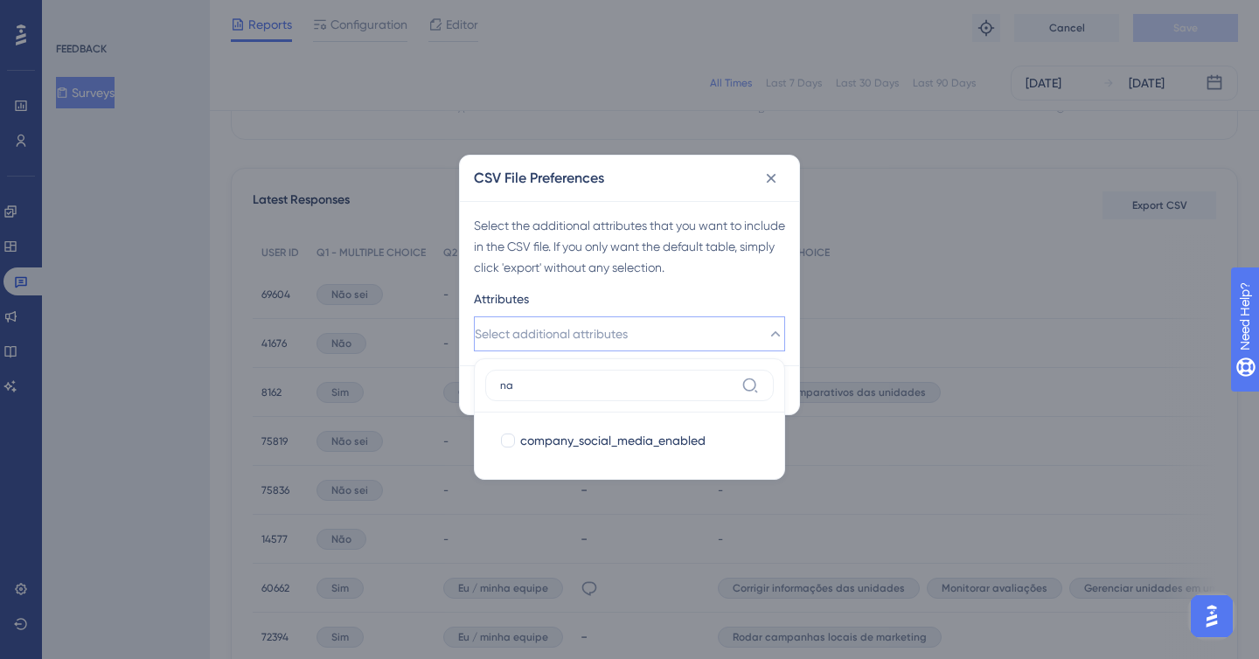
type input "n"
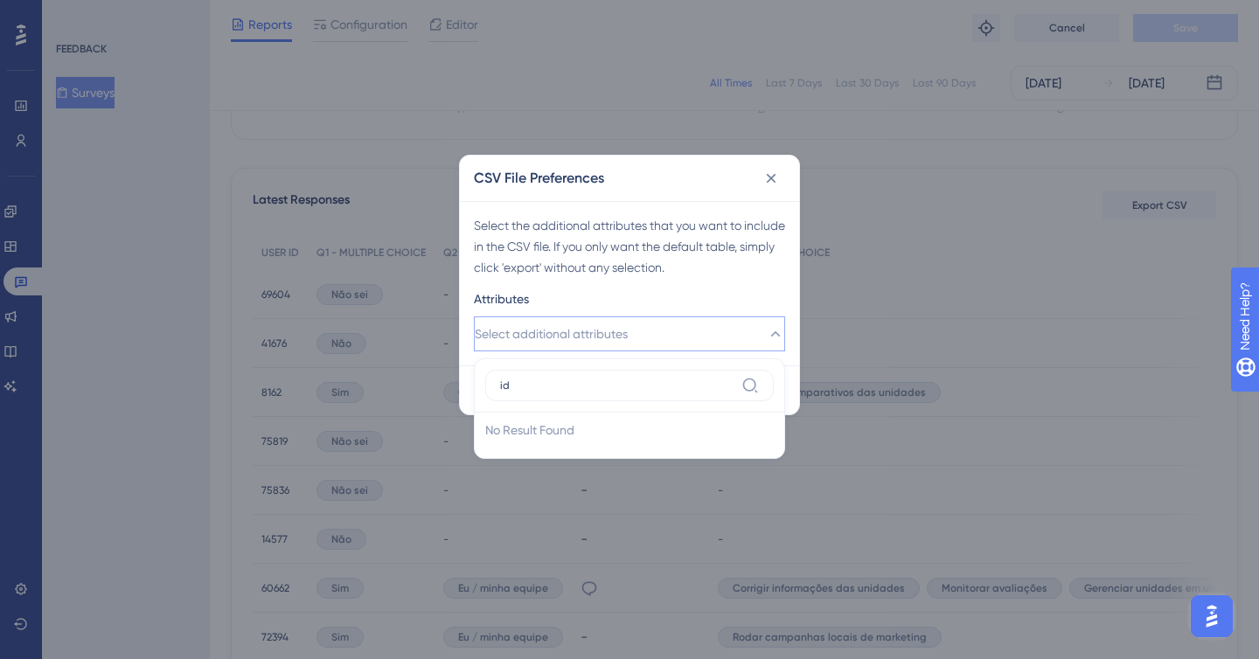
type input "i"
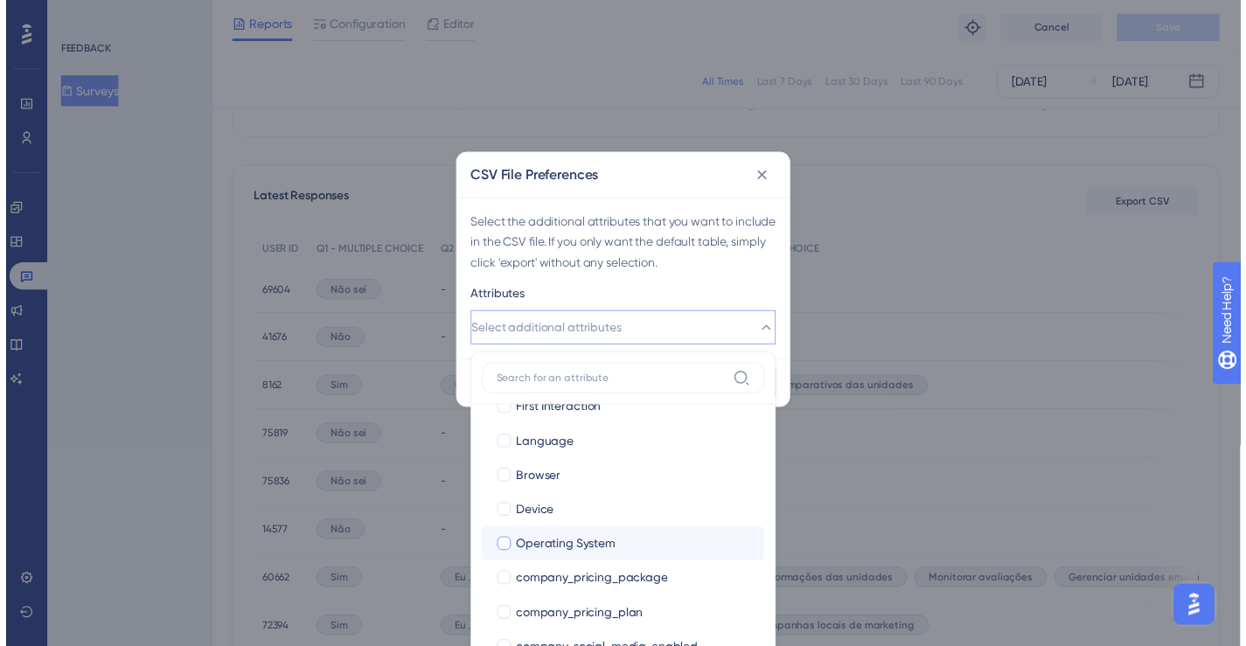
scroll to position [120, 0]
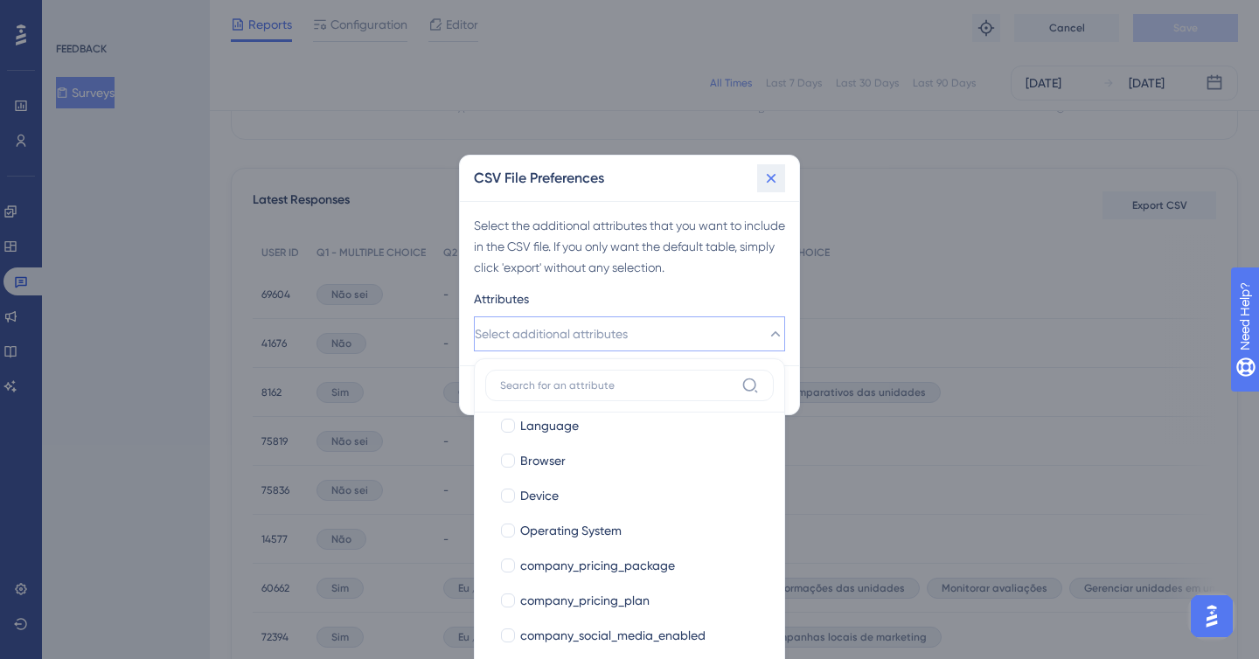
click at [772, 184] on icon at bounding box center [770, 178] width 17 height 17
